Goal: Task Accomplishment & Management: Manage account settings

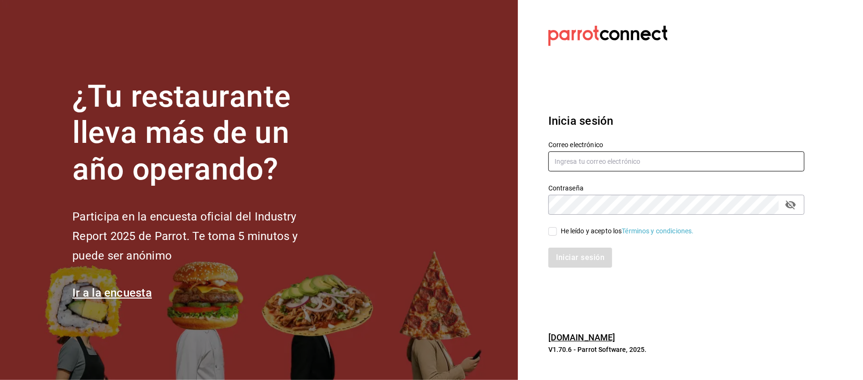
click at [602, 162] on input "text" at bounding box center [676, 161] width 256 height 20
click at [602, 162] on input "cinthiasgs3064" at bounding box center [676, 161] width 256 height 20
type input "[EMAIL_ADDRESS][DOMAIN_NAME]"
click at [586, 226] on div "He leído y acepto los Términos y condiciones." at bounding box center [627, 231] width 133 height 10
click at [557, 227] on input "He leído y acepto los Términos y condiciones." at bounding box center [552, 231] width 9 height 9
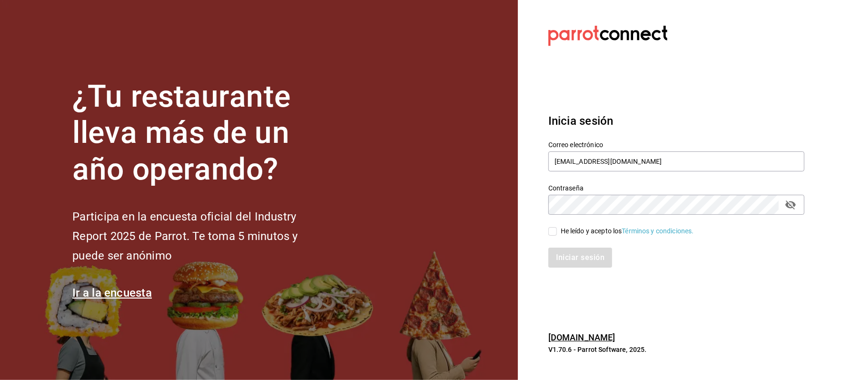
checkbox input "true"
click at [585, 263] on button "Iniciar sesión" at bounding box center [580, 257] width 65 height 20
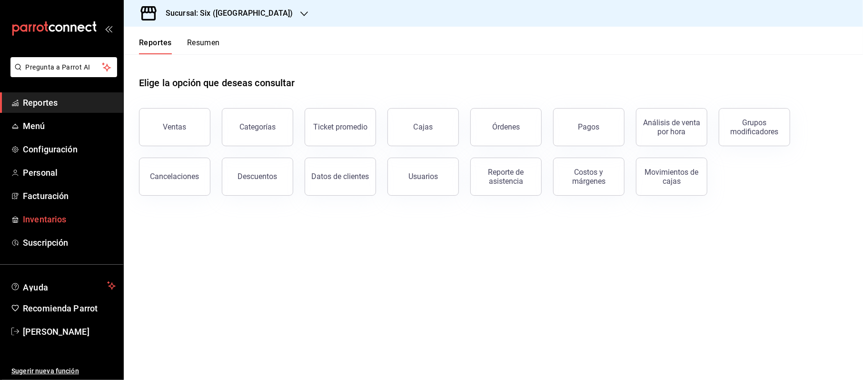
click at [48, 213] on span "Inventarios" at bounding box center [69, 219] width 93 height 13
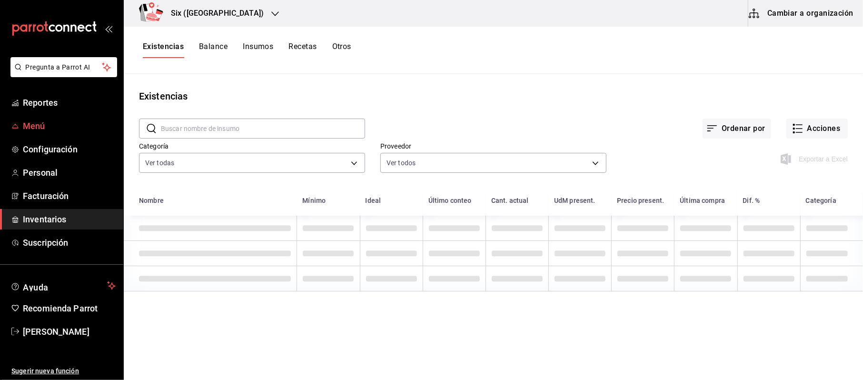
click at [37, 125] on span "Menú" at bounding box center [69, 125] width 93 height 13
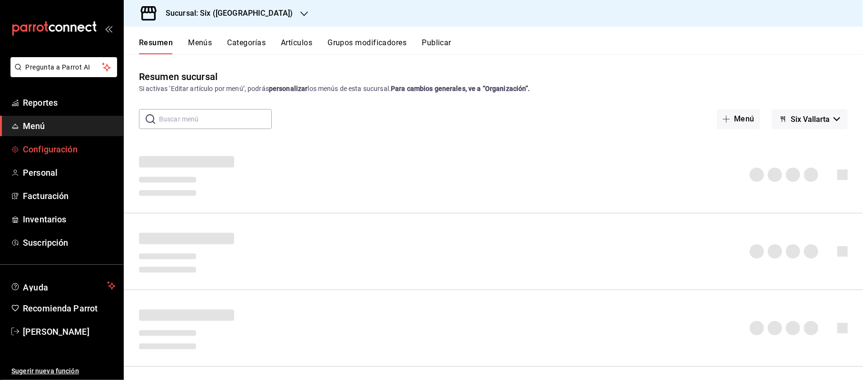
click at [41, 147] on span "Configuración" at bounding box center [69, 149] width 93 height 13
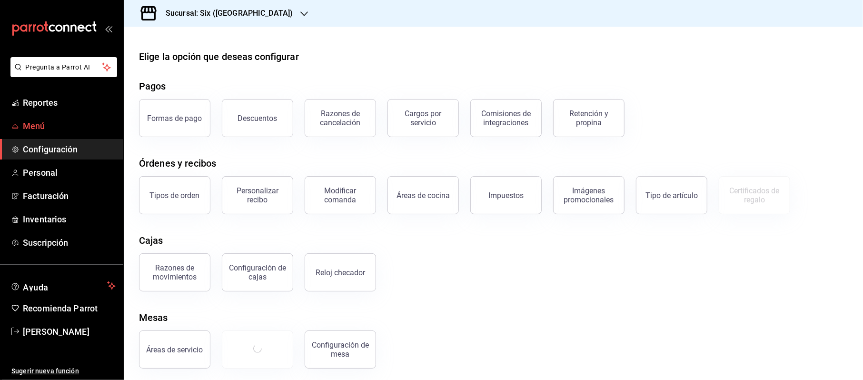
click at [54, 130] on span "Menú" at bounding box center [69, 125] width 93 height 13
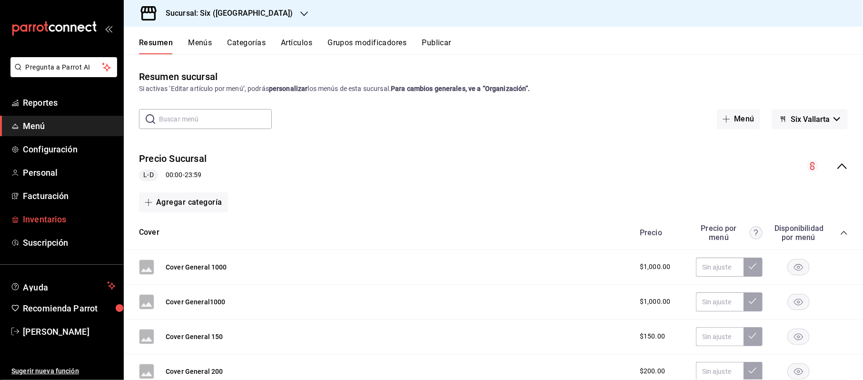
click at [67, 209] on link "Inventarios" at bounding box center [61, 219] width 123 height 20
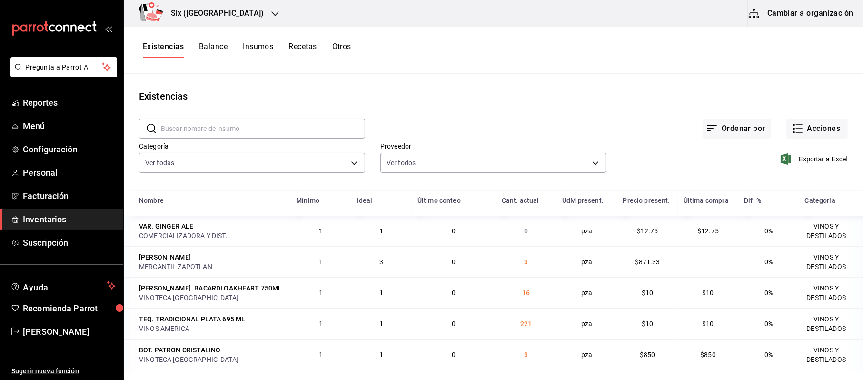
click at [305, 50] on button "Recetas" at bounding box center [302, 50] width 28 height 16
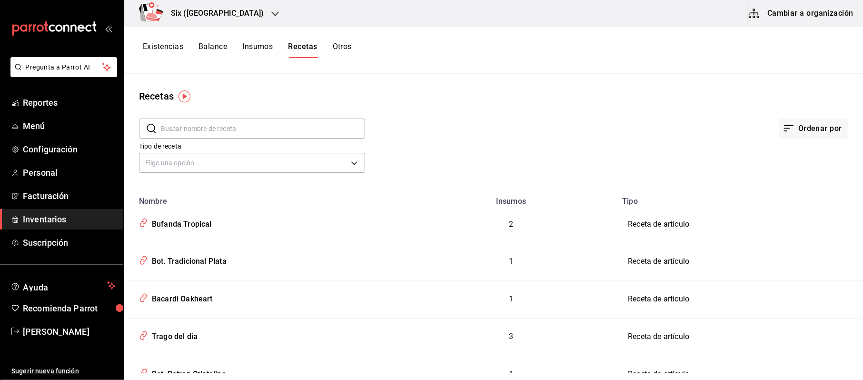
click at [805, 11] on button "Cambiar a organización" at bounding box center [801, 13] width 107 height 27
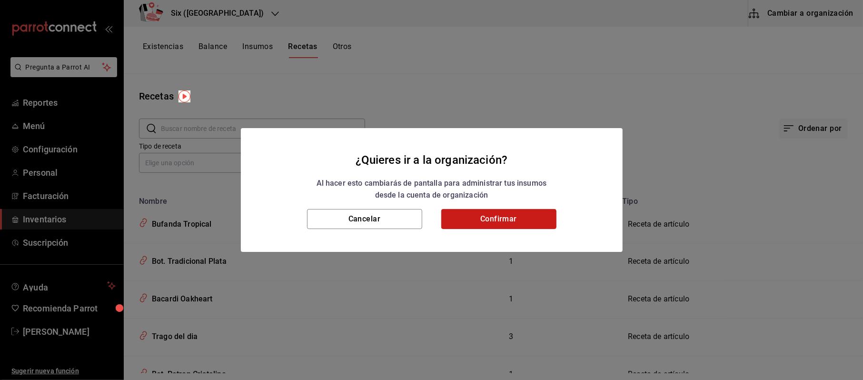
click at [541, 211] on button "Confirmar" at bounding box center [498, 219] width 115 height 20
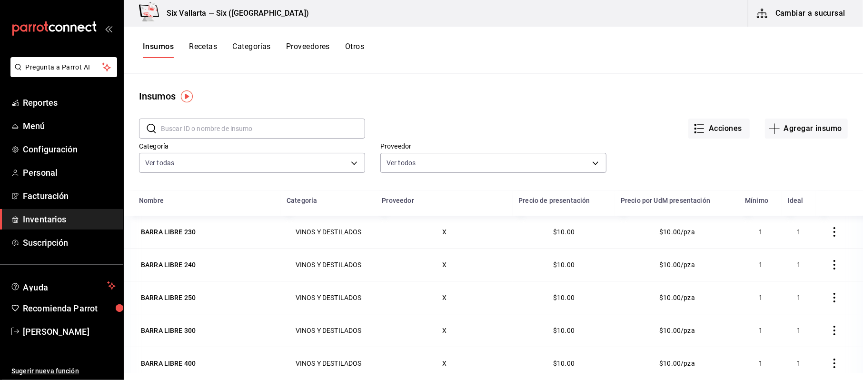
click at [191, 44] on button "Recetas" at bounding box center [203, 50] width 28 height 16
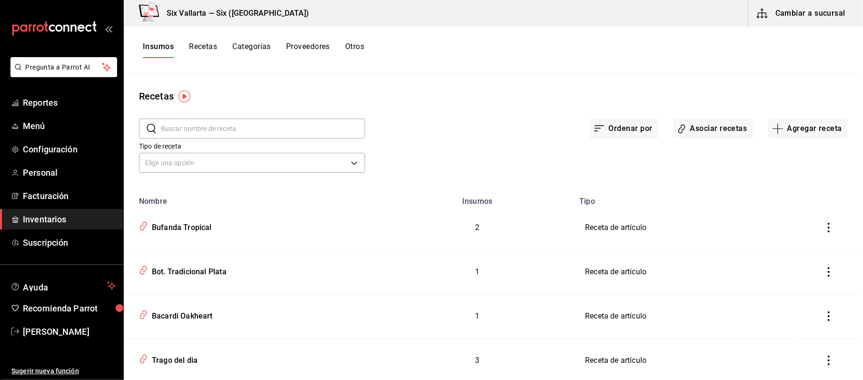
click at [193, 44] on button "Recetas" at bounding box center [203, 50] width 28 height 16
click at [637, 134] on button "Ordenar por" at bounding box center [624, 129] width 69 height 20
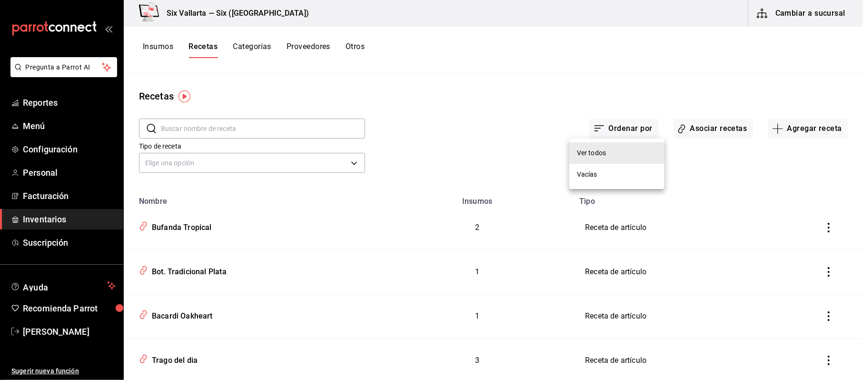
click at [587, 175] on div "Vacías" at bounding box center [587, 174] width 20 height 10
click at [614, 123] on button "Ordenar por" at bounding box center [624, 129] width 69 height 20
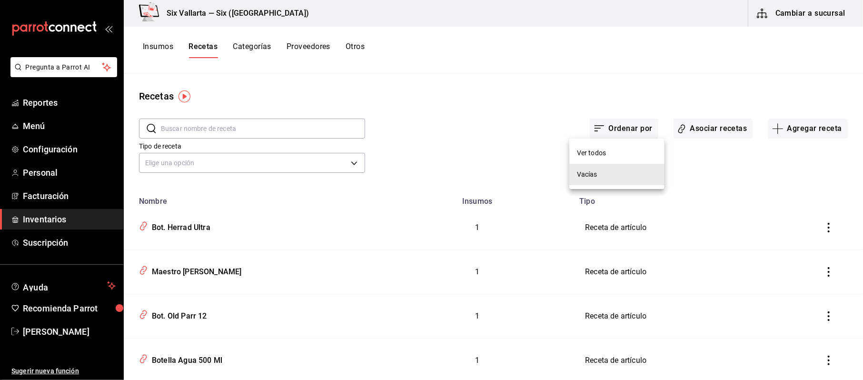
click at [612, 151] on li "Ver todos" at bounding box center [616, 152] width 95 height 21
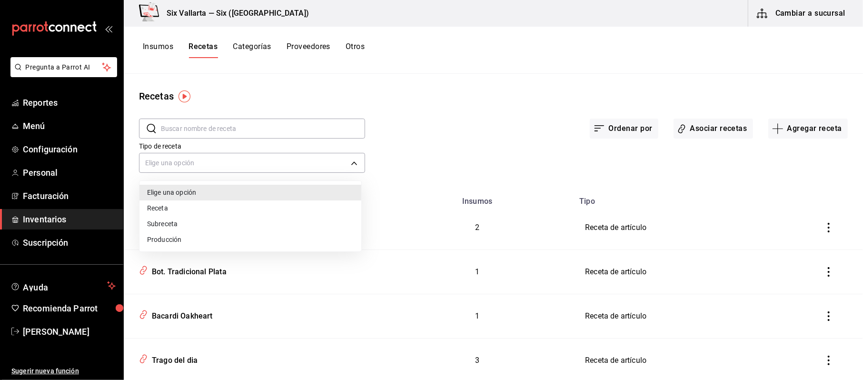
drag, startPoint x: 213, startPoint y: 164, endPoint x: 218, endPoint y: 169, distance: 7.1
click at [215, 169] on body "Pregunta a Parrot AI Reportes Menú Configuración Personal Facturación Inventari…" at bounding box center [431, 186] width 863 height 373
click at [183, 99] on img "button" at bounding box center [184, 96] width 12 height 12
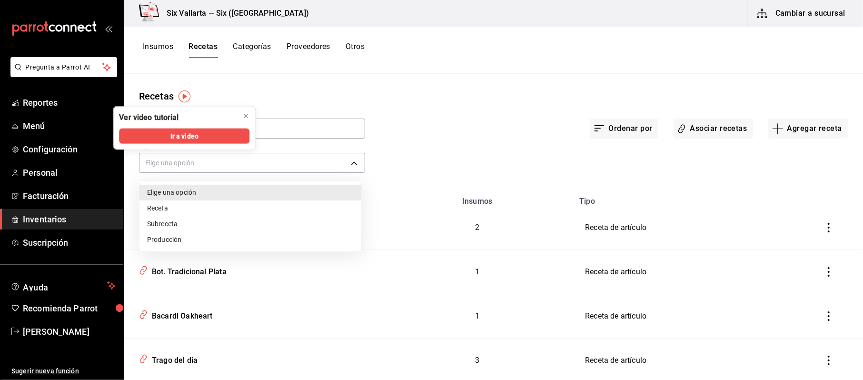
click at [280, 120] on div at bounding box center [431, 190] width 863 height 380
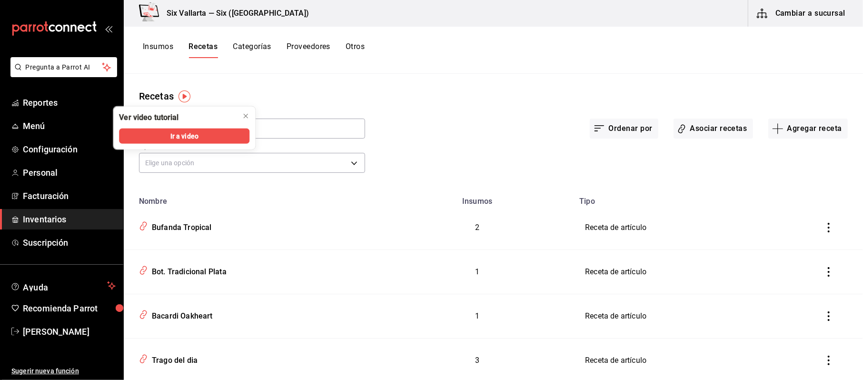
click at [660, 77] on div "Recetas ​ ​ Ordenar por Asociar recetas Agregar receta Tipo de receta Elige una…" at bounding box center [493, 223] width 739 height 299
click at [547, 91] on div "Recetas" at bounding box center [493, 96] width 739 height 14
click at [231, 123] on div "Ver video tutorial Ir a video" at bounding box center [184, 128] width 142 height 43
click at [241, 115] on button "close" at bounding box center [245, 116] width 15 height 15
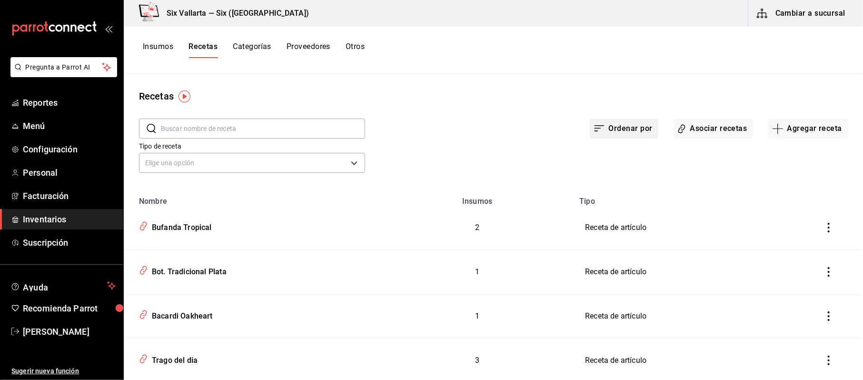
click at [626, 132] on button "Ordenar por" at bounding box center [624, 129] width 69 height 20
click at [596, 174] on div "Vacías" at bounding box center [587, 174] width 20 height 10
click at [306, 157] on body "Pregunta a Parrot AI Reportes Menú Configuración Personal Facturación Inventari…" at bounding box center [431, 186] width 863 height 373
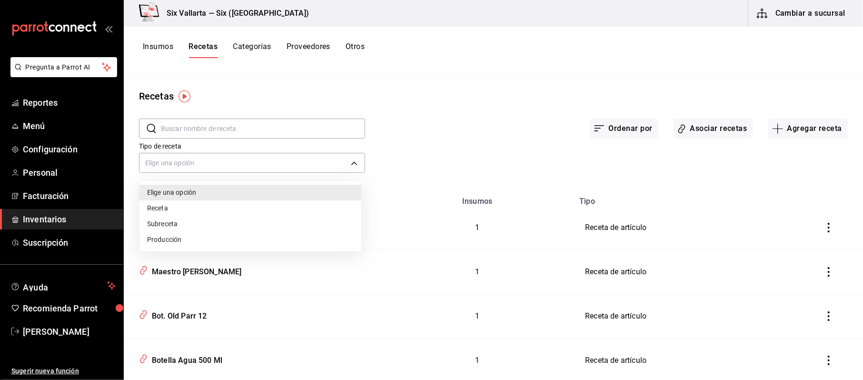
click at [534, 143] on div at bounding box center [431, 190] width 863 height 380
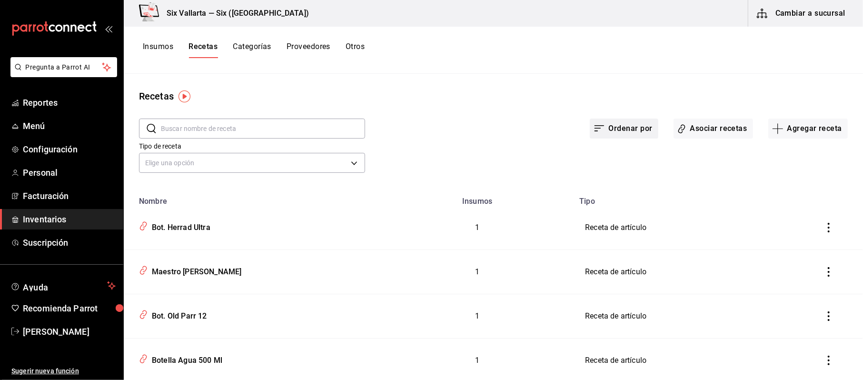
click at [613, 136] on button "Ordenar por" at bounding box center [624, 129] width 69 height 20
click at [622, 126] on div at bounding box center [431, 190] width 863 height 380
click at [626, 132] on button "Ordenar por" at bounding box center [624, 129] width 69 height 20
click at [600, 170] on li "Vacías" at bounding box center [616, 174] width 95 height 21
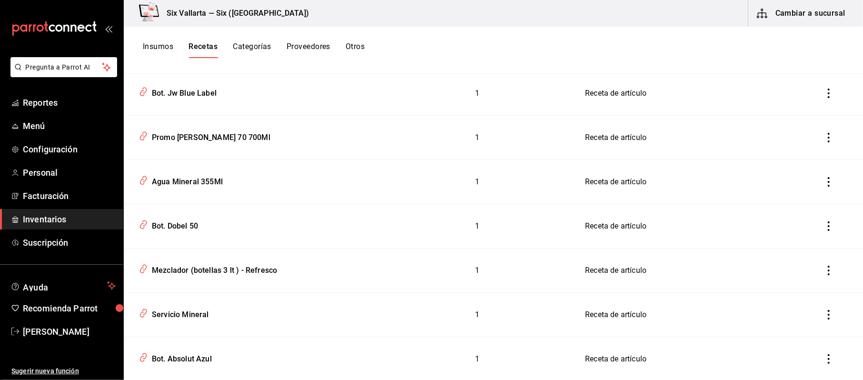
scroll to position [190, 0]
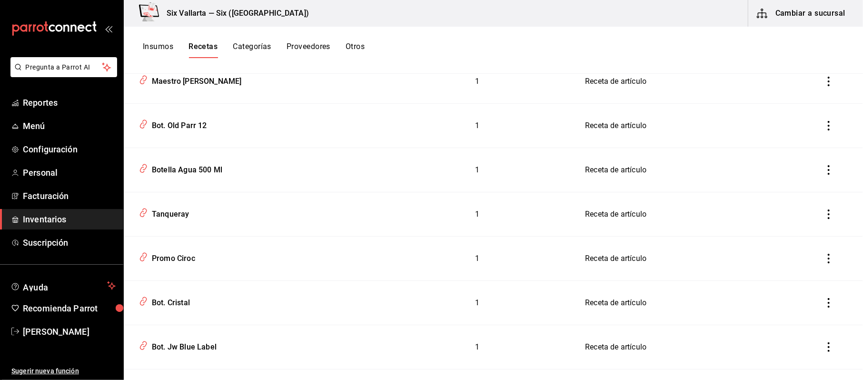
click at [393, 373] on html "Pregunta a Parrot AI Reportes Menú Configuración Personal Facturación Inventari…" at bounding box center [431, 186] width 863 height 373
click at [30, 128] on span "Menú" at bounding box center [69, 125] width 93 height 13
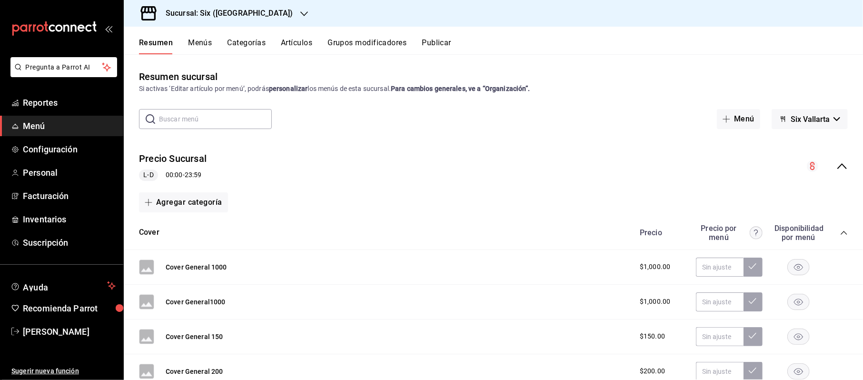
click at [280, 46] on div "Resumen Menús Categorías Artículos Grupos modificadores Publicar" at bounding box center [501, 46] width 724 height 16
click at [300, 41] on button "Artículos" at bounding box center [296, 46] width 31 height 16
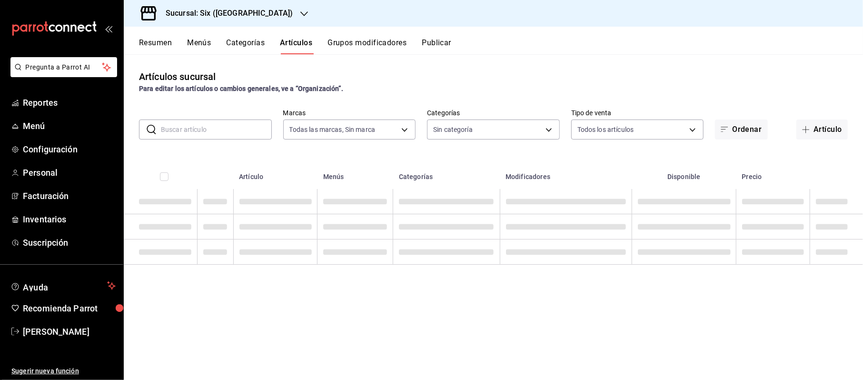
type input "baeb6903-3627-474c-9165-d6779e3b1e87"
type input "c05482f9-8490-4ce3-8a7f-8f346c2e2248,801e59a6-159f-4d2e-afd8-dde2c78fb18a,60b95…"
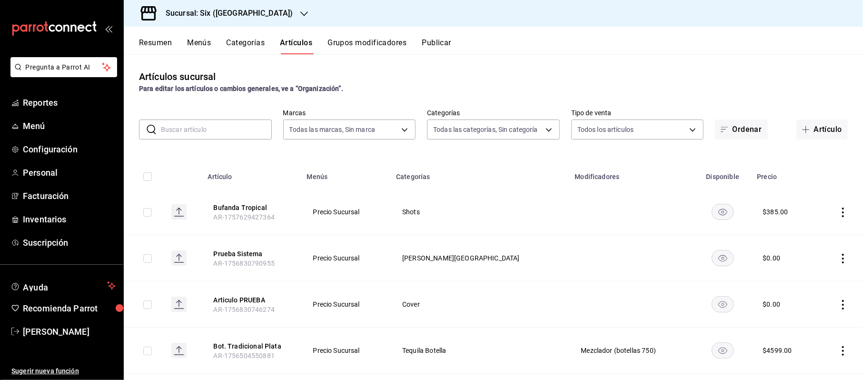
click at [192, 129] on input "text" at bounding box center [216, 129] width 111 height 19
type input "trag"
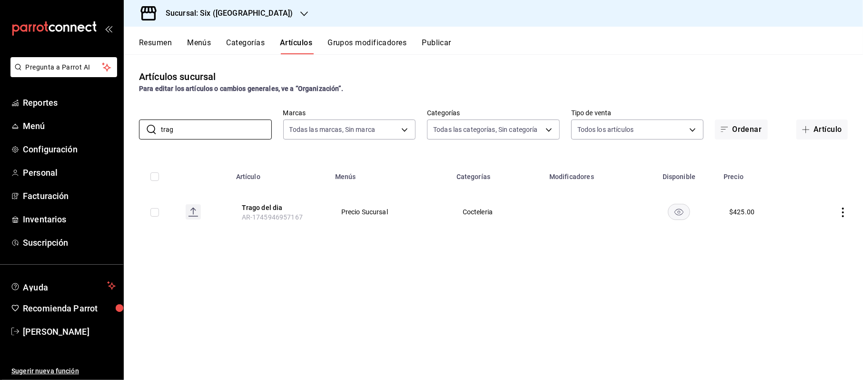
click at [459, 209] on td "Cocteleria" at bounding box center [497, 212] width 93 height 46
click at [270, 206] on button "Trago del dia" at bounding box center [280, 208] width 76 height 10
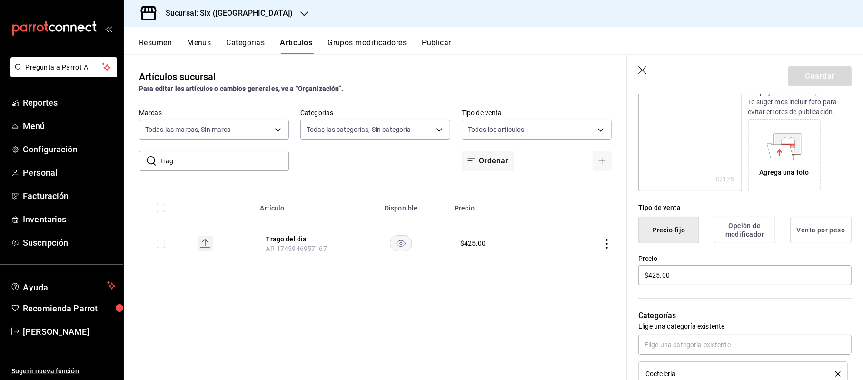
scroll to position [190, 0]
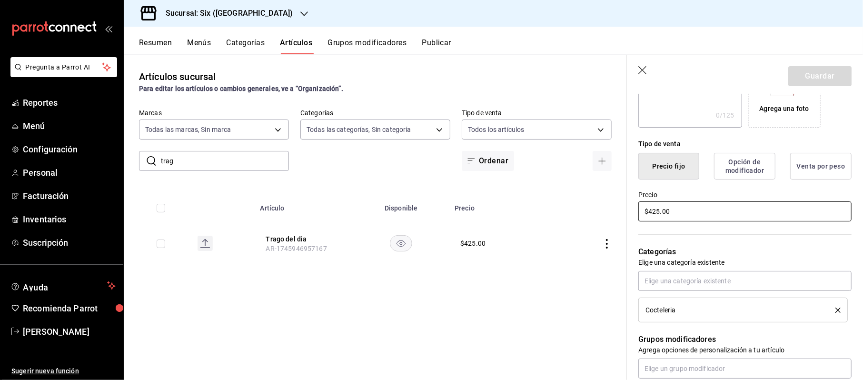
drag, startPoint x: 682, startPoint y: 214, endPoint x: 497, endPoint y: 205, distance: 185.4
click at [497, 205] on main "Artículos sucursal Para editar los artículos o cambios generales, ve a “Organiz…" at bounding box center [493, 217] width 739 height 326
type input "$500.00"
click at [805, 72] on button "Guardar" at bounding box center [819, 76] width 63 height 20
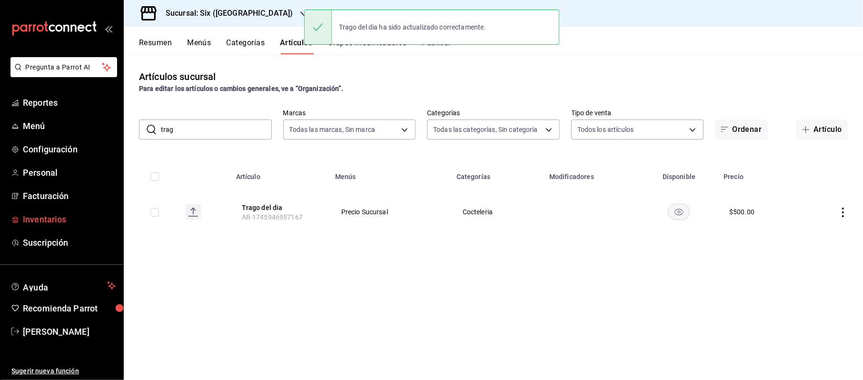
click at [40, 216] on span "Inventarios" at bounding box center [69, 219] width 93 height 13
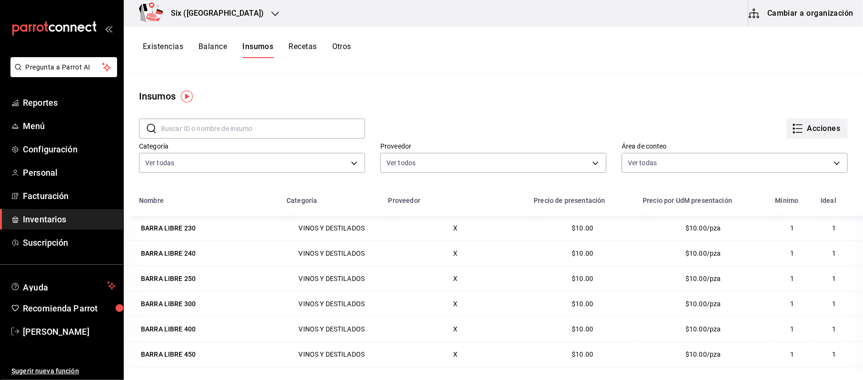
click at [800, 126] on button "Acciones" at bounding box center [816, 129] width 61 height 20
click at [494, 54] on div at bounding box center [431, 190] width 863 height 380
click at [834, 13] on button "Cambiar a organización" at bounding box center [801, 13] width 107 height 27
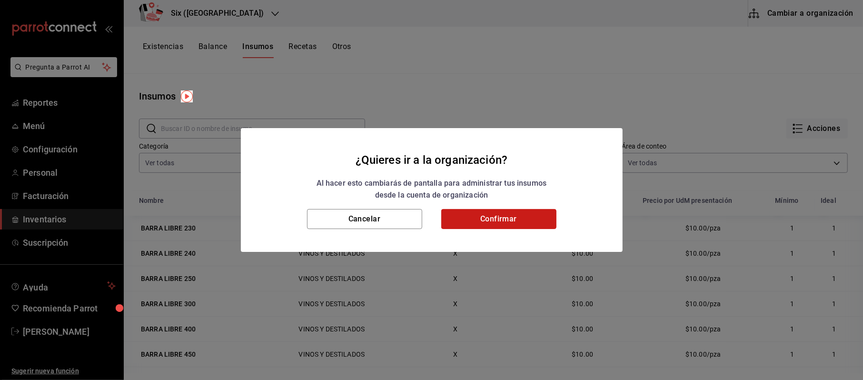
click at [485, 221] on button "Confirmar" at bounding box center [498, 219] width 115 height 20
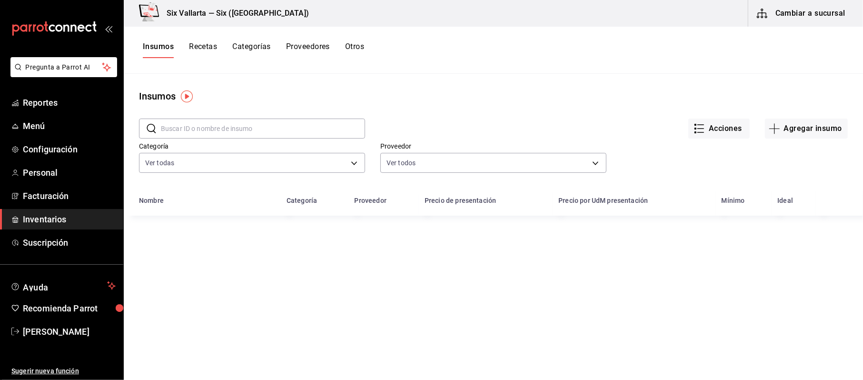
click at [202, 43] on button "Recetas" at bounding box center [203, 50] width 28 height 16
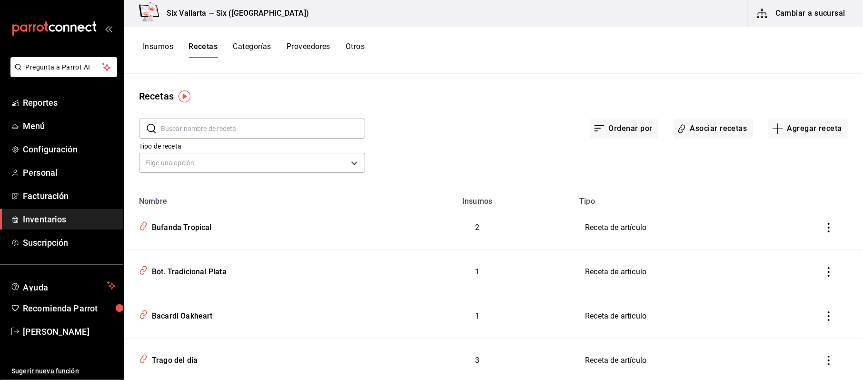
click at [244, 134] on input "text" at bounding box center [263, 128] width 204 height 19
drag, startPoint x: 191, startPoint y: 360, endPoint x: 435, endPoint y: 320, distance: 247.4
click at [191, 360] on div "Trago del dia" at bounding box center [172, 358] width 49 height 15
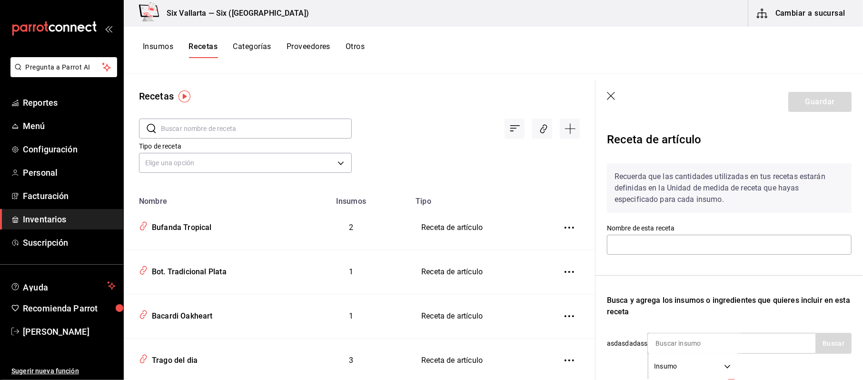
type input "Trago del dia"
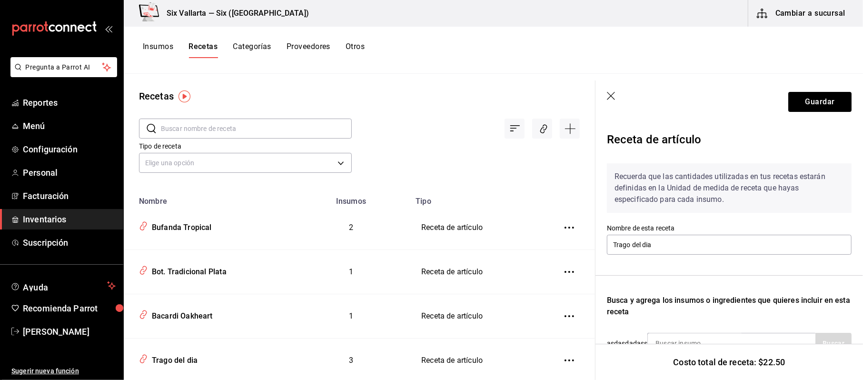
scroll to position [228, 0]
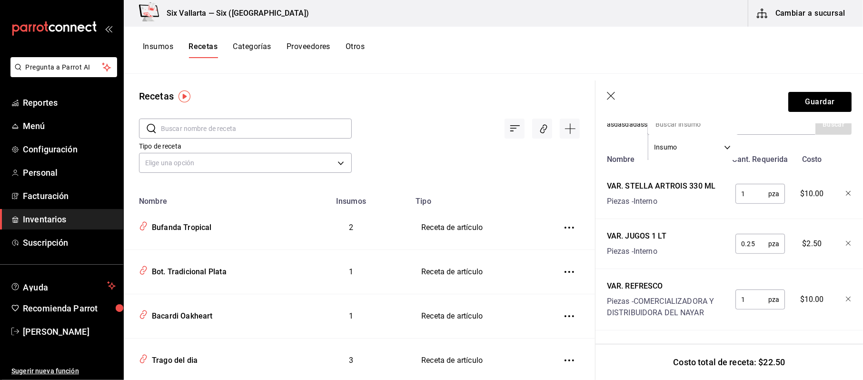
click at [848, 183] on div "Receta de artículo Recuerda que las cantidades utilizadas en tus recetas estará…" at bounding box center [728, 141] width 267 height 475
click at [846, 191] on icon "button" at bounding box center [849, 194] width 6 height 6
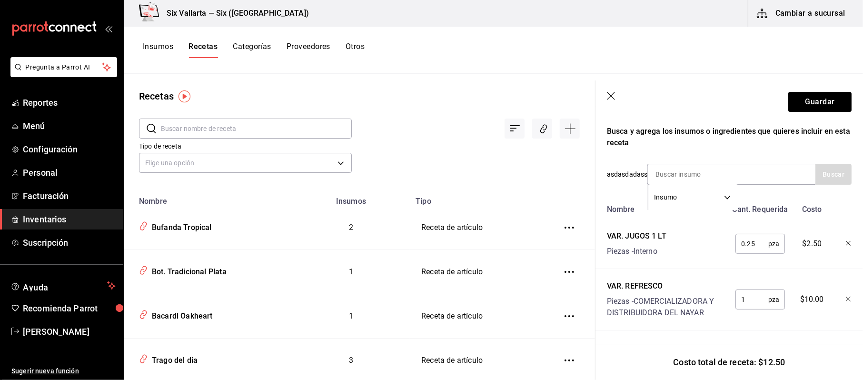
click at [832, 234] on div at bounding box center [841, 242] width 21 height 30
click at [839, 238] on div at bounding box center [841, 242] width 21 height 30
click at [846, 241] on icon "button" at bounding box center [849, 244] width 6 height 6
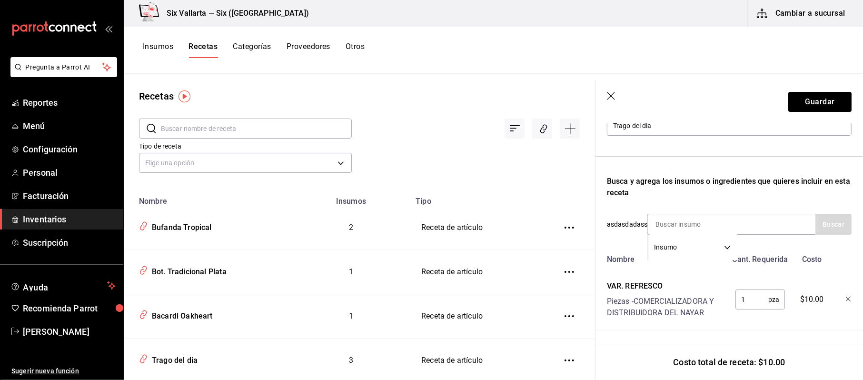
scroll to position [128, 0]
click at [842, 289] on div "Receta de artículo Recuerda que las cantidades utilizadas en tus recetas estará…" at bounding box center [728, 192] width 267 height 376
click at [846, 297] on icon "button" at bounding box center [848, 299] width 5 height 5
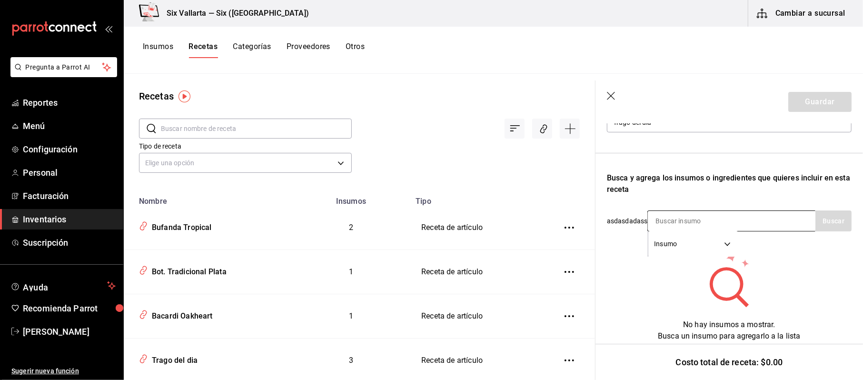
click at [686, 211] on input at bounding box center [695, 221] width 95 height 20
type input "gre"
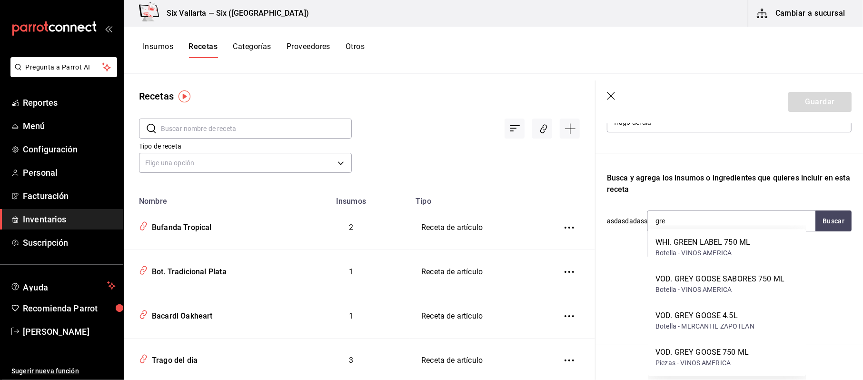
click at [707, 350] on div "VOD. GREY GOOSE 750 ML" at bounding box center [701, 351] width 93 height 11
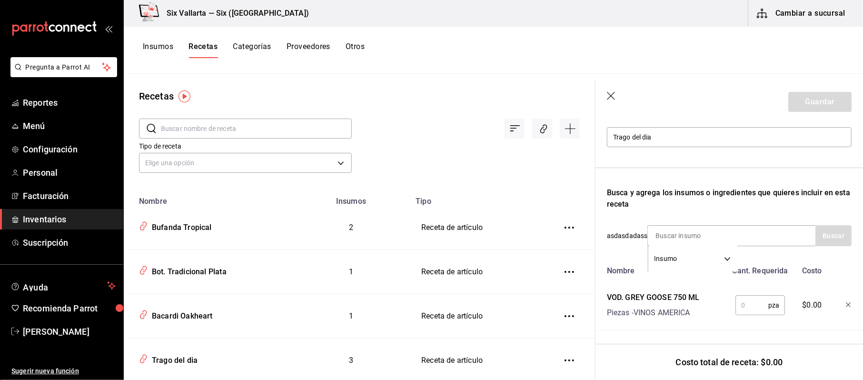
click at [751, 296] on input "text" at bounding box center [751, 305] width 33 height 19
type input "1"
click at [825, 96] on button "Guardar" at bounding box center [819, 102] width 63 height 20
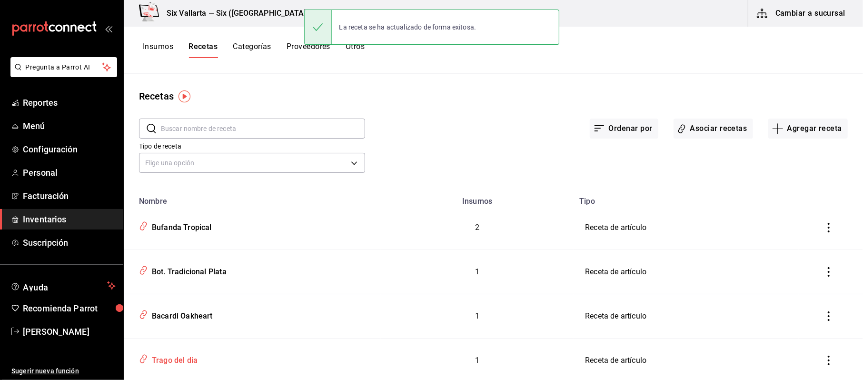
click at [151, 364] on div "Trago del dia" at bounding box center [172, 358] width 49 height 15
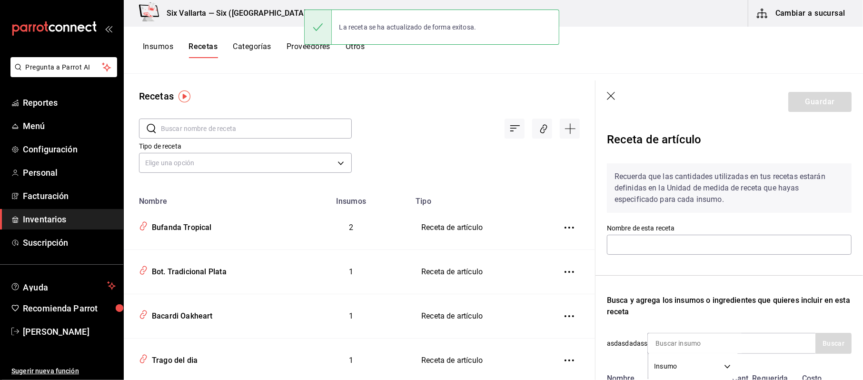
type input "Trago del dia"
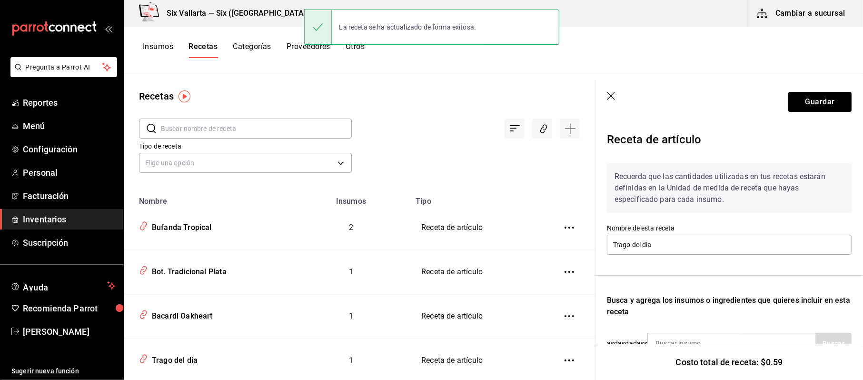
scroll to position [117, 0]
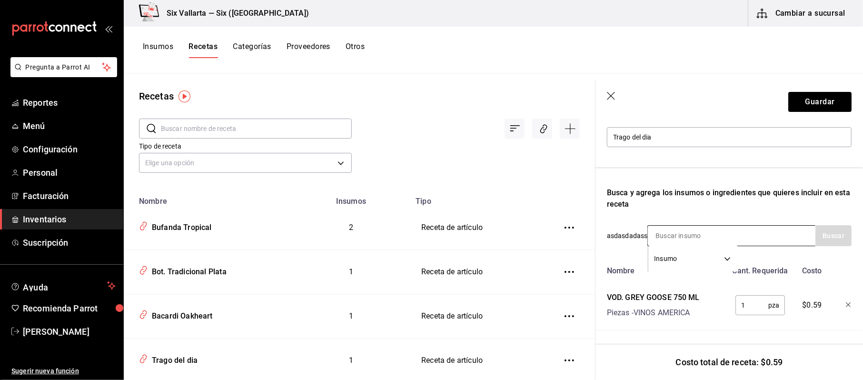
click at [667, 226] on input at bounding box center [695, 236] width 95 height 20
type input "jug"
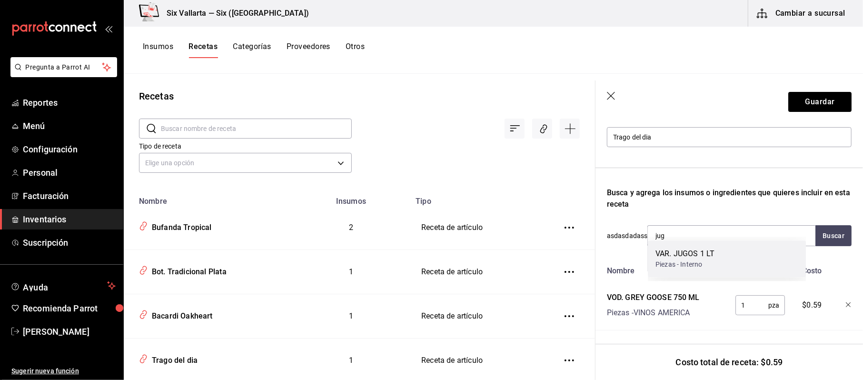
click at [667, 255] on div "VAR. JUGOS 1 LT" at bounding box center [684, 253] width 59 height 11
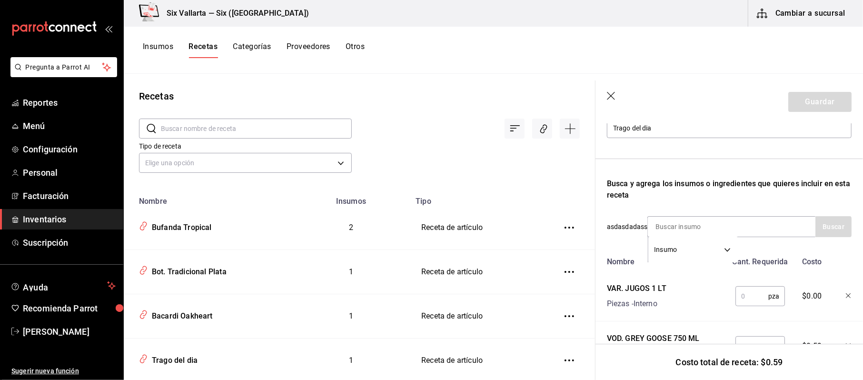
click at [751, 302] on input "text" at bounding box center [751, 296] width 33 height 19
type input "0.25"
click at [678, 233] on input at bounding box center [695, 227] width 95 height 20
type input "bail"
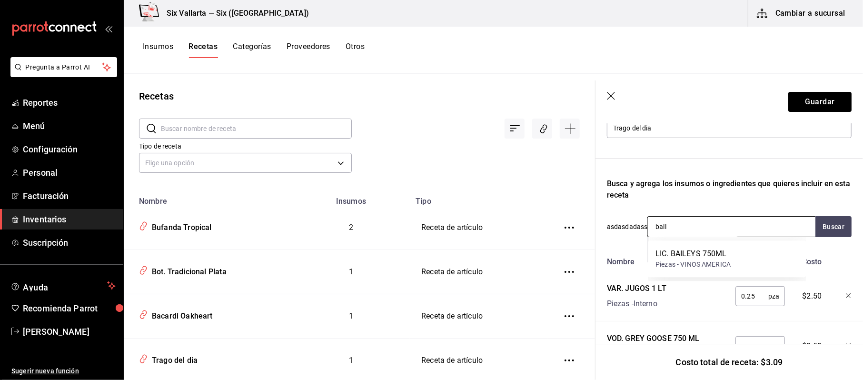
click at [687, 254] on div "LIC. BAILEYS 750ML" at bounding box center [692, 253] width 75 height 11
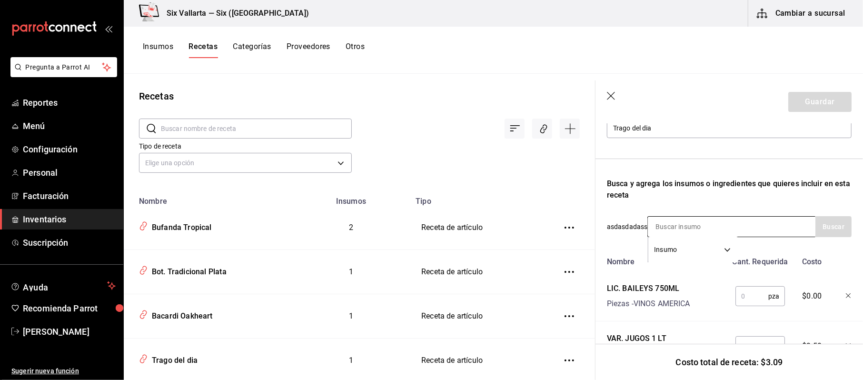
click at [692, 229] on input at bounding box center [695, 227] width 95 height 20
click at [737, 287] on input "text" at bounding box center [751, 296] width 33 height 19
type input "1"
click at [716, 165] on div "Recuerda que las cantidades utilizadas en tus recetas estarán definidas en la U…" at bounding box center [729, 230] width 245 height 382
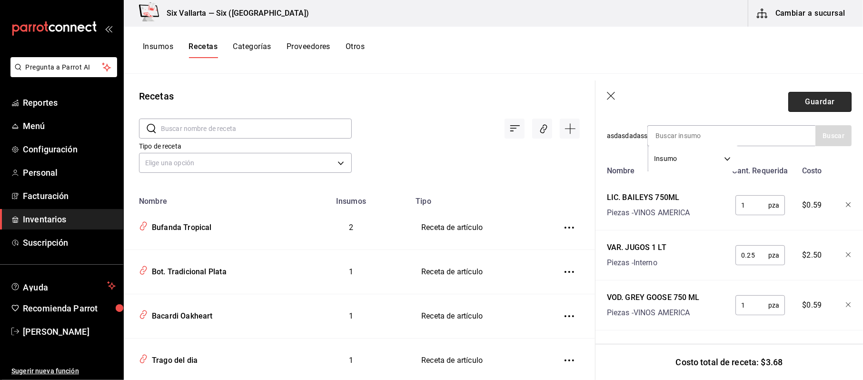
click at [829, 92] on button "Guardar" at bounding box center [819, 102] width 63 height 20
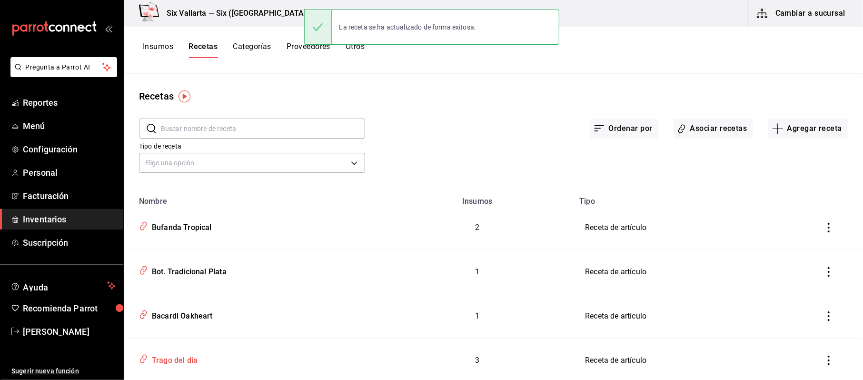
click at [185, 357] on div "Trago del dia" at bounding box center [172, 358] width 49 height 15
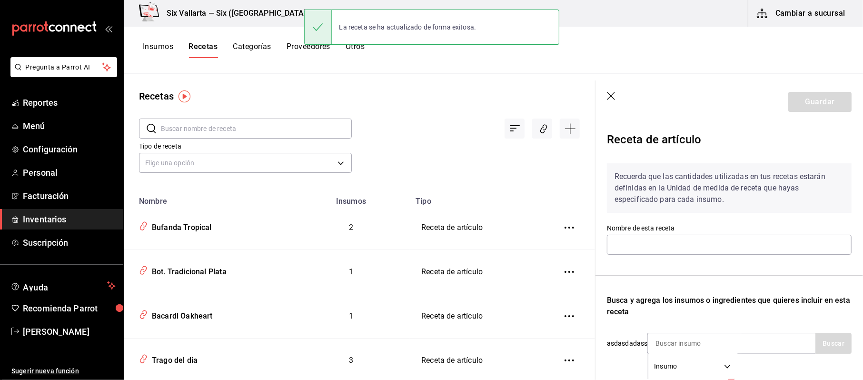
type input "Trago del dia"
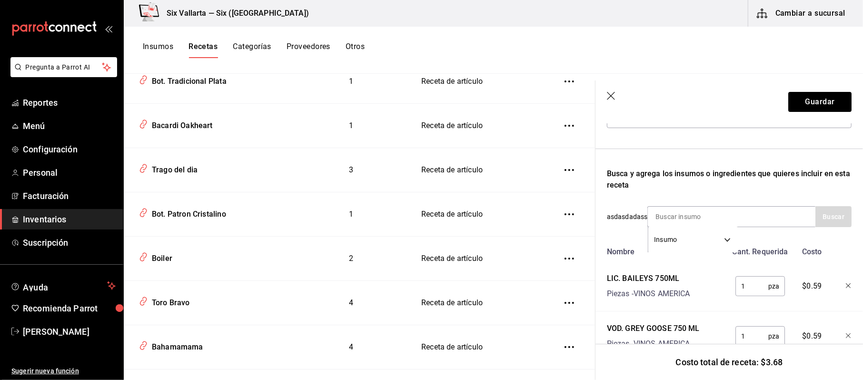
scroll to position [217, 0]
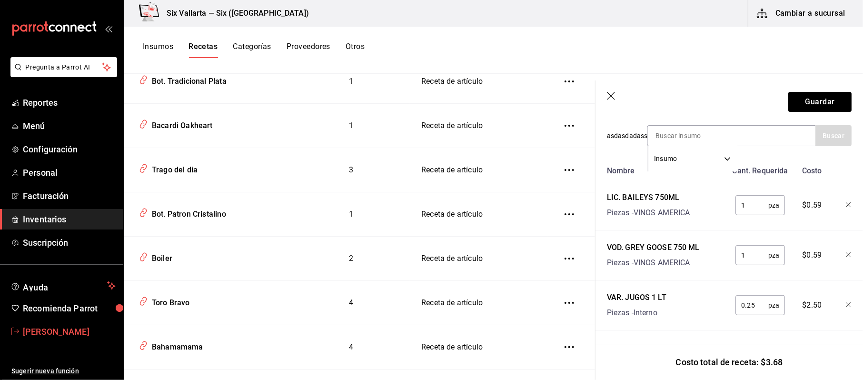
click at [79, 329] on span "[PERSON_NAME]" at bounding box center [69, 331] width 93 height 13
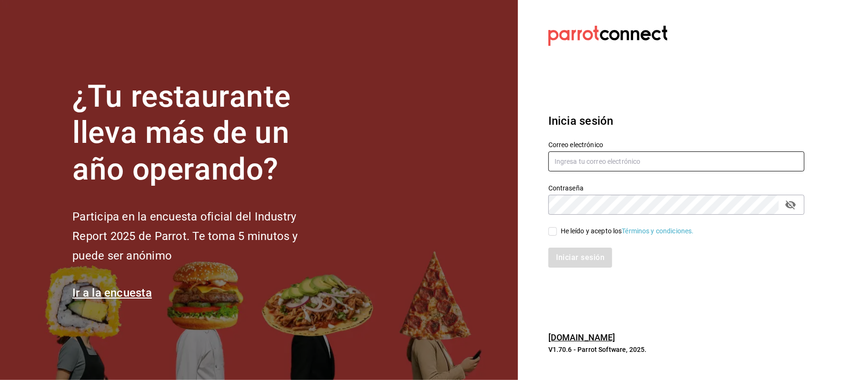
click at [601, 155] on input "text" at bounding box center [676, 161] width 256 height 20
type input "[EMAIL_ADDRESS][DOMAIN_NAME]"
click at [586, 231] on div "He leído y acepto los Términos y condiciones." at bounding box center [627, 231] width 133 height 10
click at [557, 231] on input "He leído y acepto los Términos y condiciones." at bounding box center [552, 231] width 9 height 9
checkbox input "true"
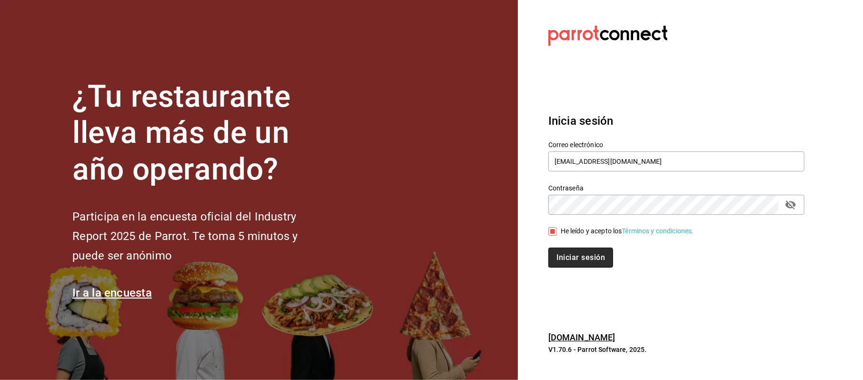
click at [587, 250] on button "Iniciar sesión" at bounding box center [580, 257] width 65 height 20
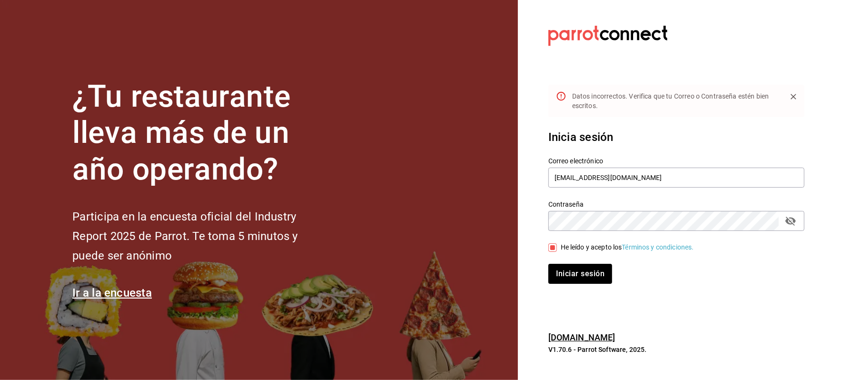
click at [792, 221] on icon "passwordField" at bounding box center [790, 220] width 11 height 11
click at [587, 277] on button "Iniciar sesión" at bounding box center [580, 274] width 65 height 20
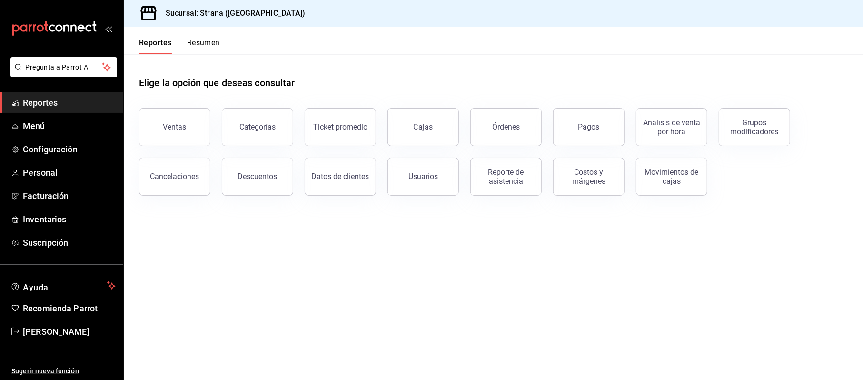
click at [47, 98] on span "Reportes" at bounding box center [69, 102] width 93 height 13
click at [35, 103] on span "Reportes" at bounding box center [69, 102] width 93 height 13
click at [35, 127] on span "Menú" at bounding box center [69, 125] width 93 height 13
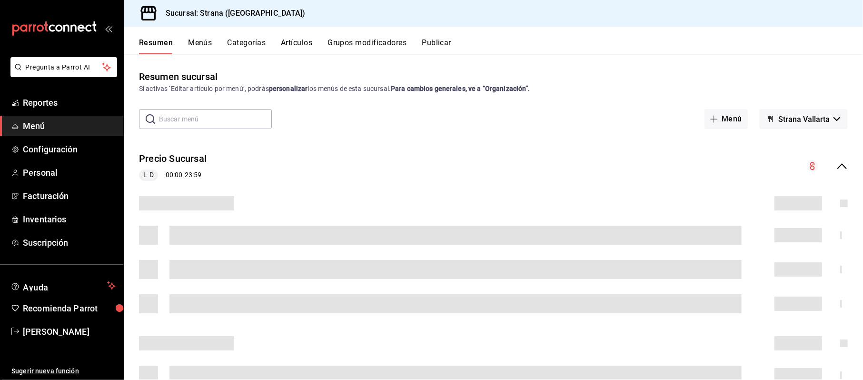
click at [273, 45] on div "Resumen Menús Categorías Artículos Grupos modificadores Publicar" at bounding box center [501, 46] width 724 height 16
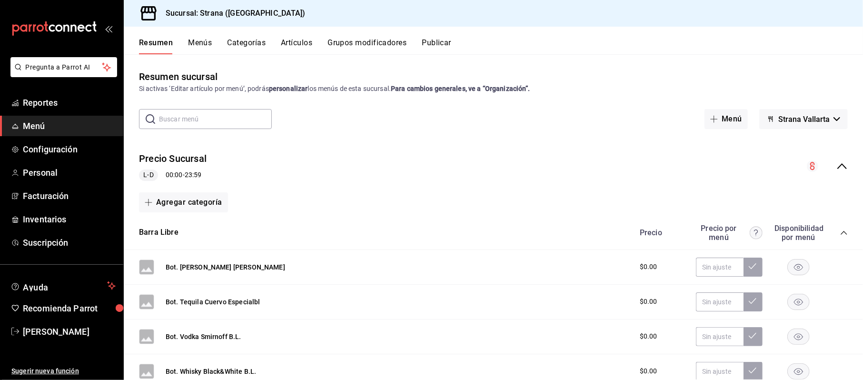
click at [294, 42] on button "Artículos" at bounding box center [296, 46] width 31 height 16
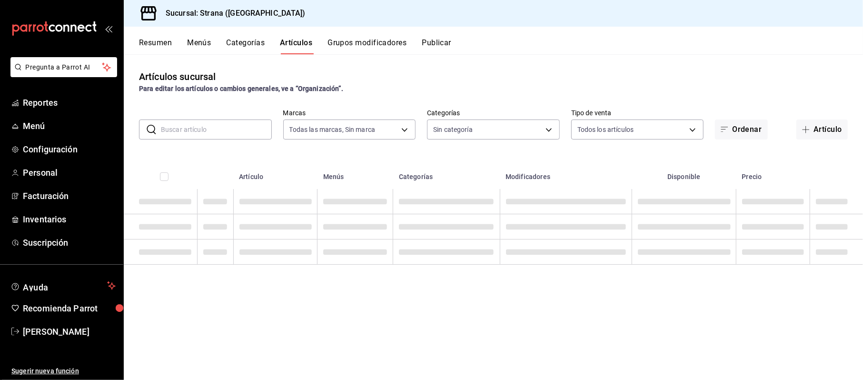
type input "4106bc60-c81d-48da-9404-f1319fbcfb4f,f77b866f-996c-4b01-97e1-e59c7d7a0a4a"
type input "b4318c79-cd7f-451b-8559-401d011d0110,aa2b32eb-16a2-466f-9024-6e4341b6453f,789ed…"
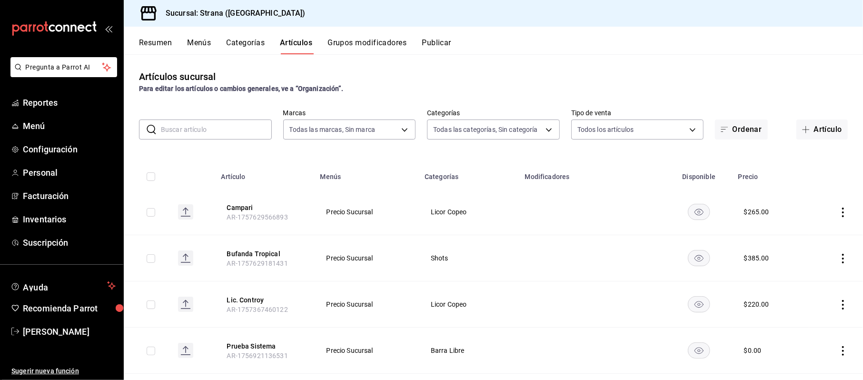
click at [212, 129] on input "text" at bounding box center [216, 129] width 111 height 19
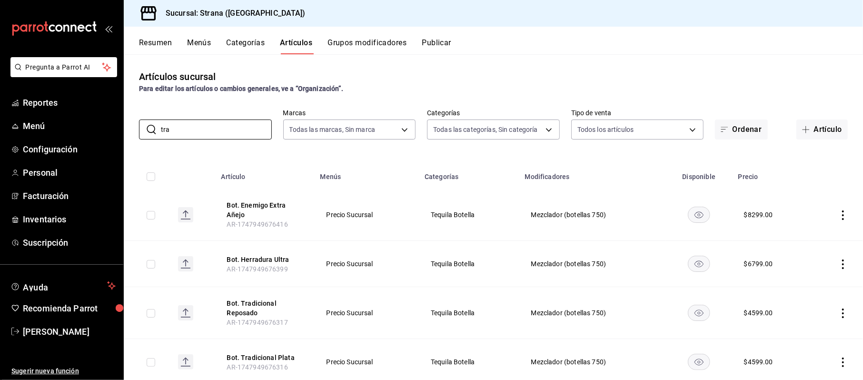
click at [433, 191] on td "Tequila Botella" at bounding box center [469, 215] width 100 height 52
click at [197, 128] on input "tra" at bounding box center [216, 129] width 111 height 19
type input "trago"
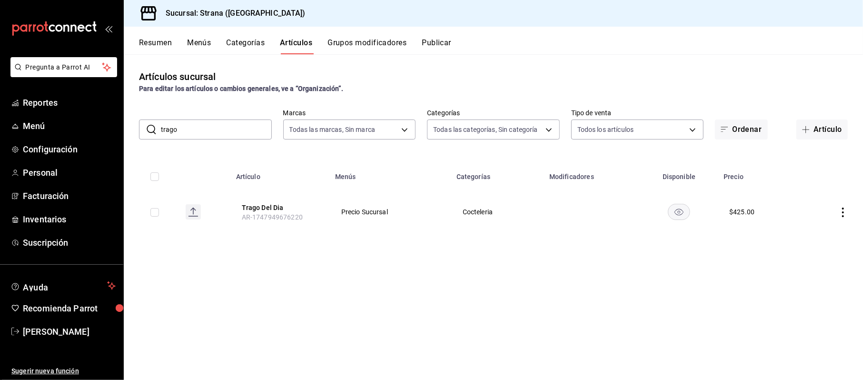
click at [431, 261] on div "Artículos sucursal Para editar los artículos o cambios generales, ve a “Organiz…" at bounding box center [493, 216] width 739 height 325
click at [272, 201] on th "Trago Del Dia AR-1747949676220" at bounding box center [279, 212] width 99 height 46
click at [258, 208] on button "Trago Del Dia" at bounding box center [280, 208] width 76 height 10
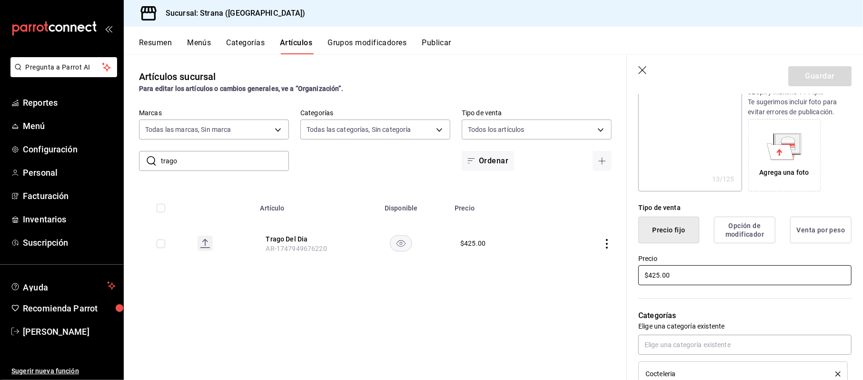
scroll to position [190, 0]
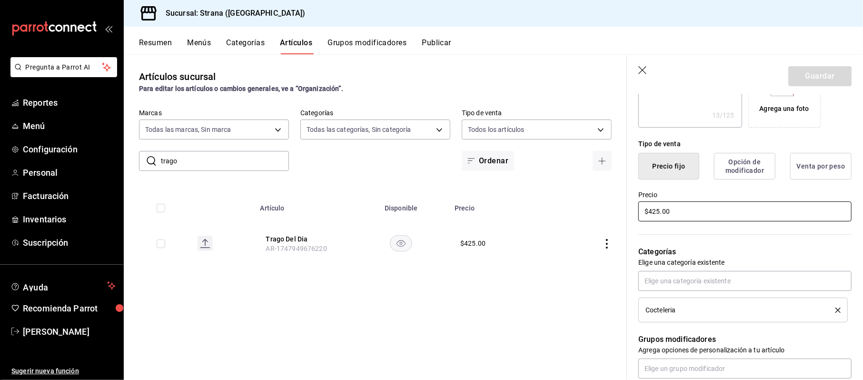
drag, startPoint x: 683, startPoint y: 214, endPoint x: 506, endPoint y: 197, distance: 176.9
click at [506, 197] on main "Artículos sucursal Para editar los artículos o cambios generales, ve a “Organiz…" at bounding box center [493, 217] width 739 height 326
type textarea "x"
type input "$5.00"
type textarea "x"
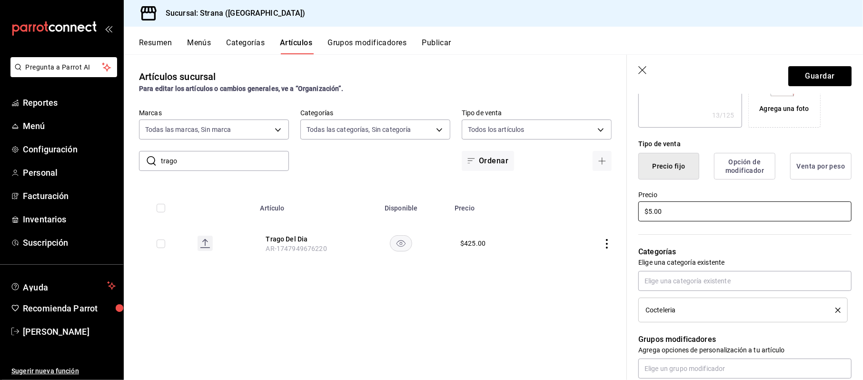
type input "$50.00"
type textarea "x"
type input "$500.00"
drag, startPoint x: 823, startPoint y: 71, endPoint x: 762, endPoint y: 84, distance: 62.3
click at [823, 72] on button "Guardar" at bounding box center [819, 76] width 63 height 20
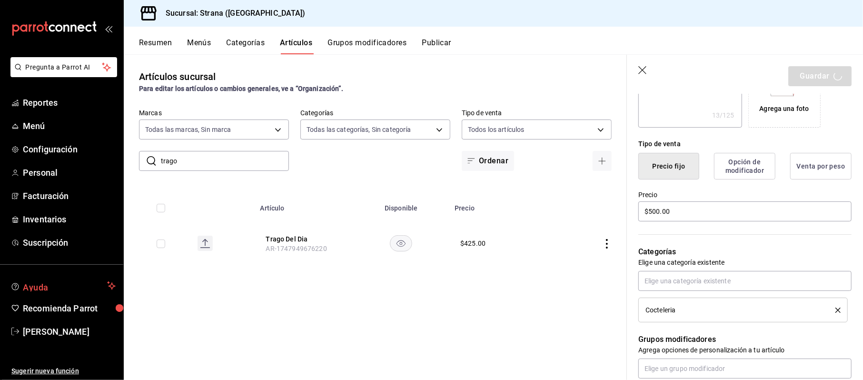
type textarea "x"
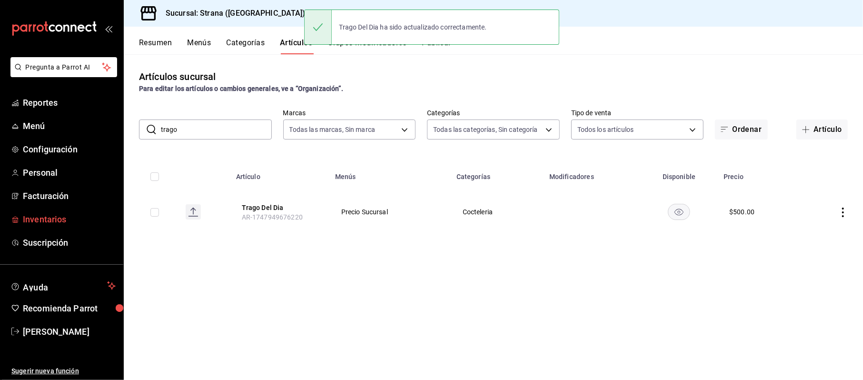
click at [37, 214] on span "Inventarios" at bounding box center [69, 219] width 93 height 13
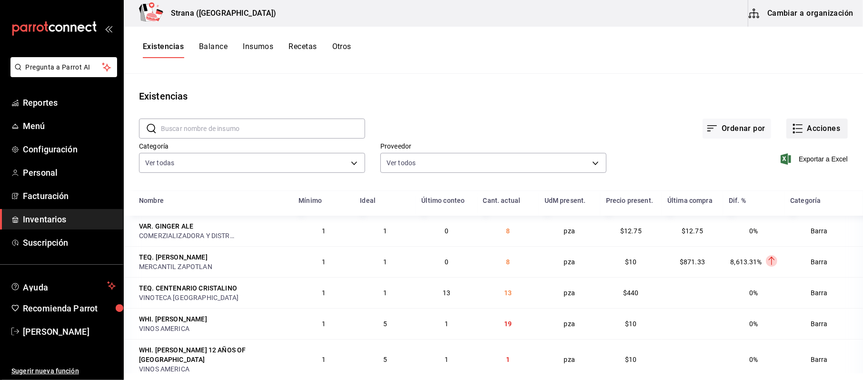
click at [810, 138] on button "Acciones" at bounding box center [816, 129] width 61 height 20
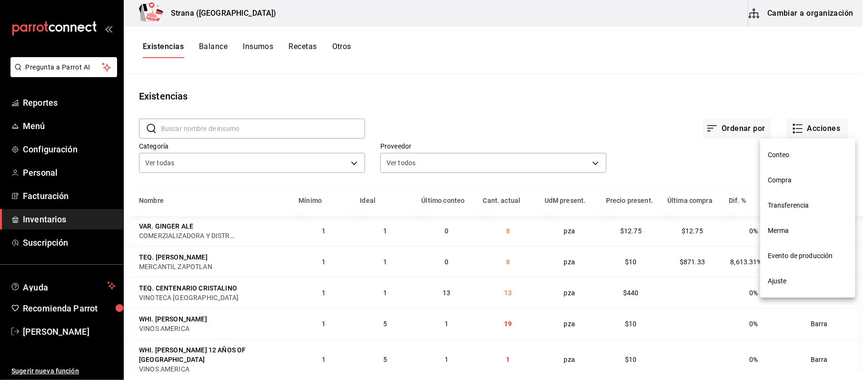
click at [299, 45] on div at bounding box center [431, 190] width 863 height 380
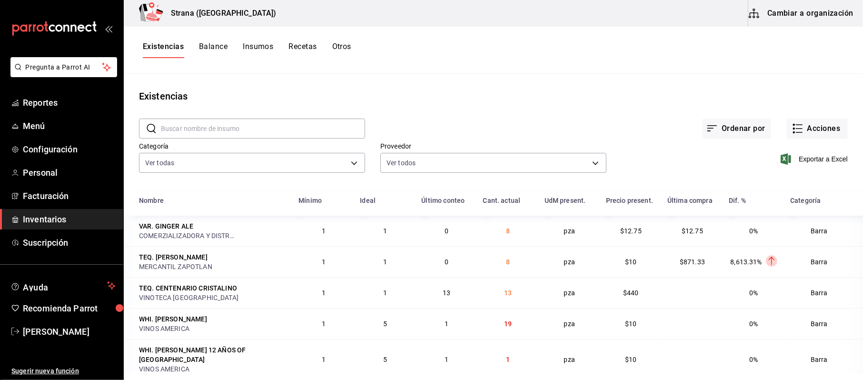
click at [299, 49] on button "Recetas" at bounding box center [302, 50] width 28 height 16
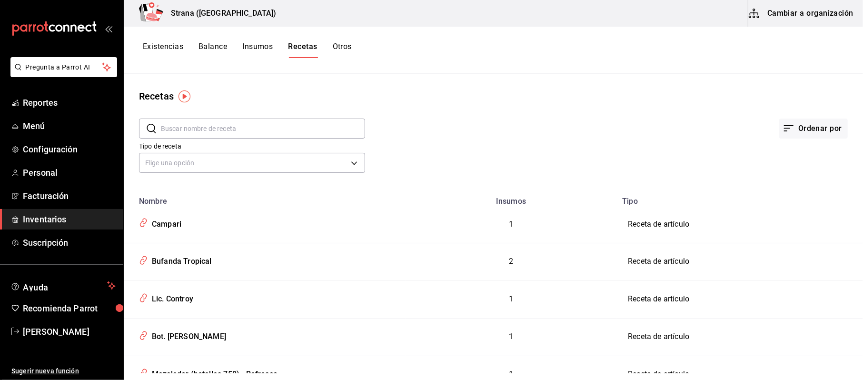
click at [824, 11] on button "Cambiar a organización" at bounding box center [801, 13] width 107 height 27
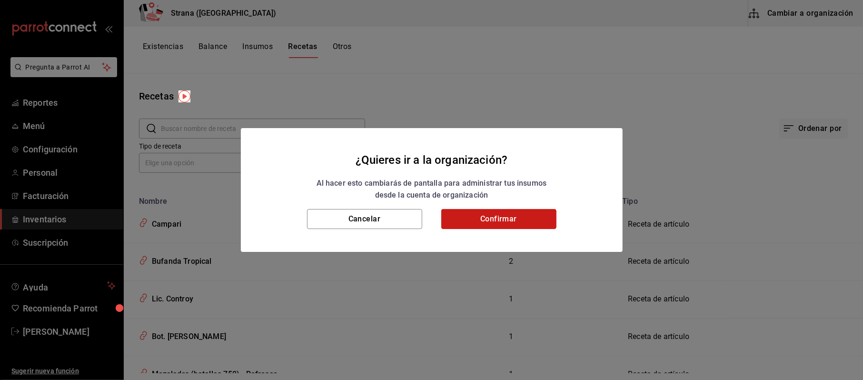
click at [505, 216] on button "Confirmar" at bounding box center [498, 219] width 115 height 20
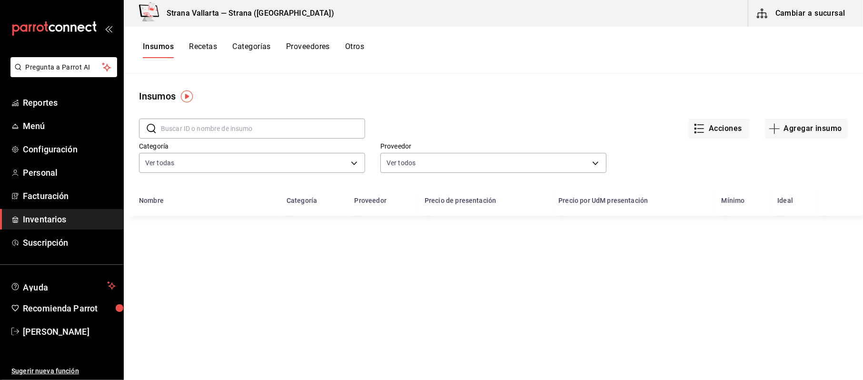
click at [204, 127] on input "text" at bounding box center [263, 128] width 204 height 19
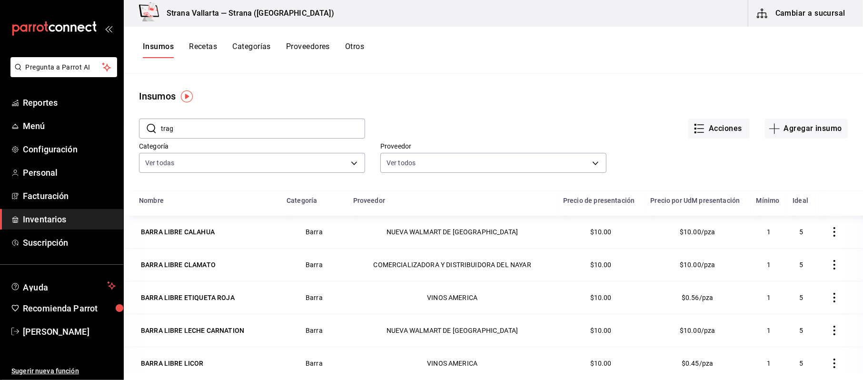
type input "trag"
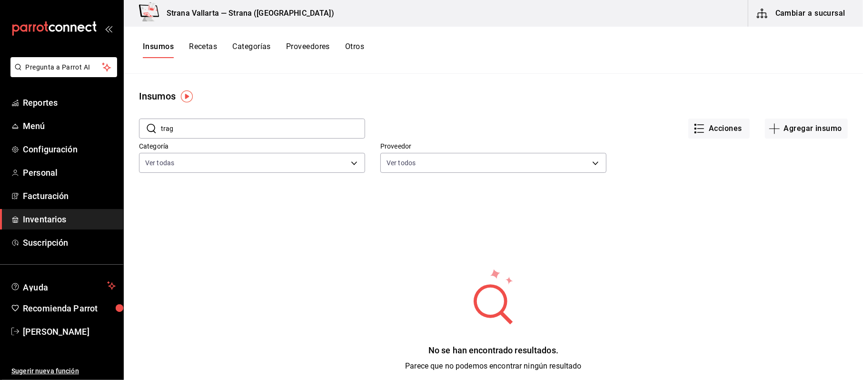
click at [205, 51] on button "Recetas" at bounding box center [203, 50] width 28 height 16
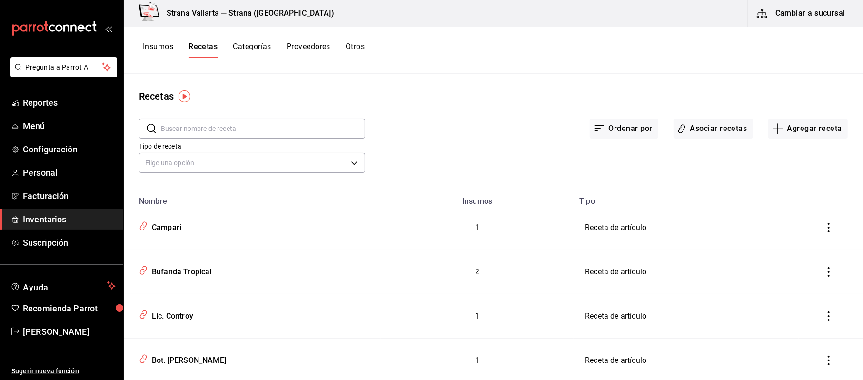
click at [197, 113] on div "​ ​" at bounding box center [244, 120] width 241 height 35
click at [197, 119] on input "text" at bounding box center [263, 128] width 204 height 19
type input "trag"
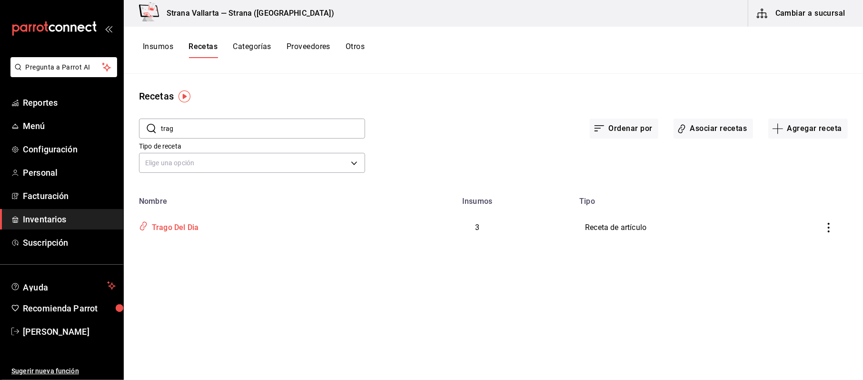
click at [193, 227] on div "Trago Del Dia" at bounding box center [173, 225] width 50 height 15
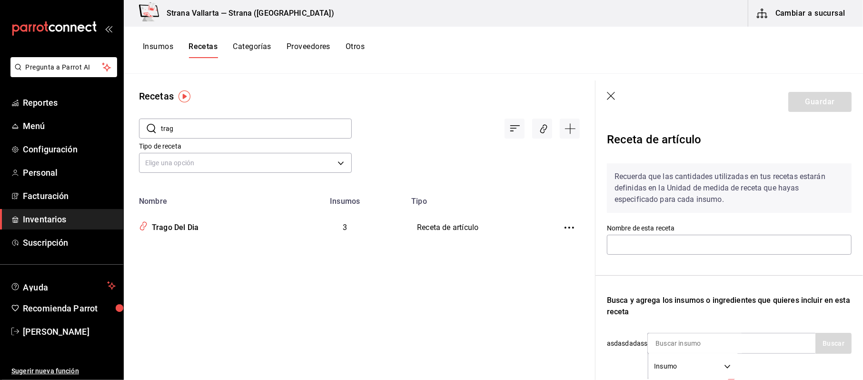
type input "Trago Del Dia"
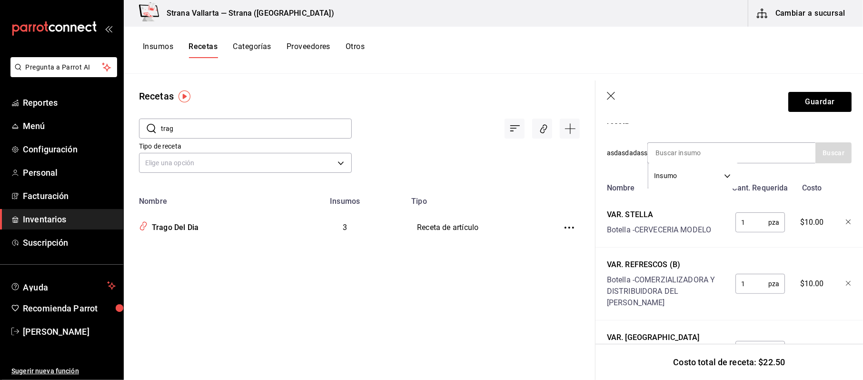
scroll to position [240, 0]
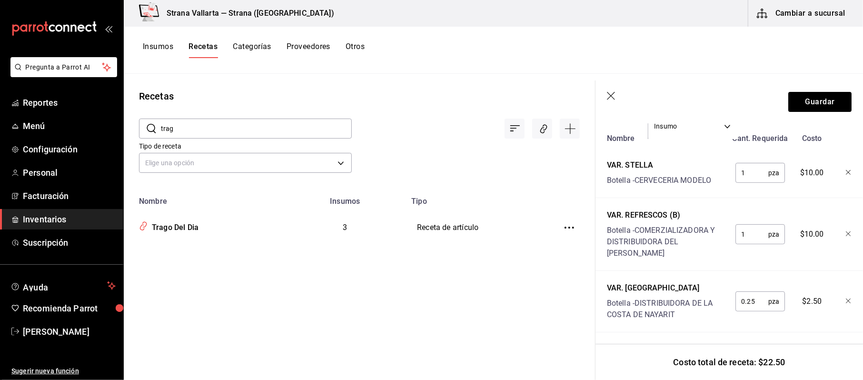
click at [834, 174] on div at bounding box center [841, 171] width 21 height 30
click at [836, 175] on div at bounding box center [841, 171] width 21 height 30
click at [846, 175] on icon "button" at bounding box center [849, 173] width 6 height 6
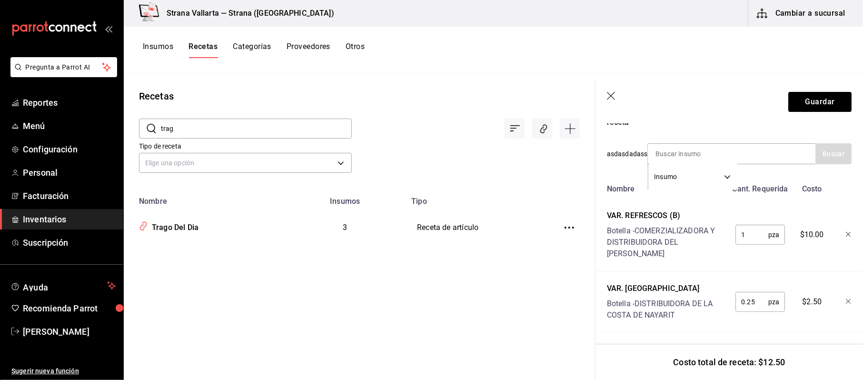
click at [846, 232] on icon "button" at bounding box center [848, 234] width 5 height 5
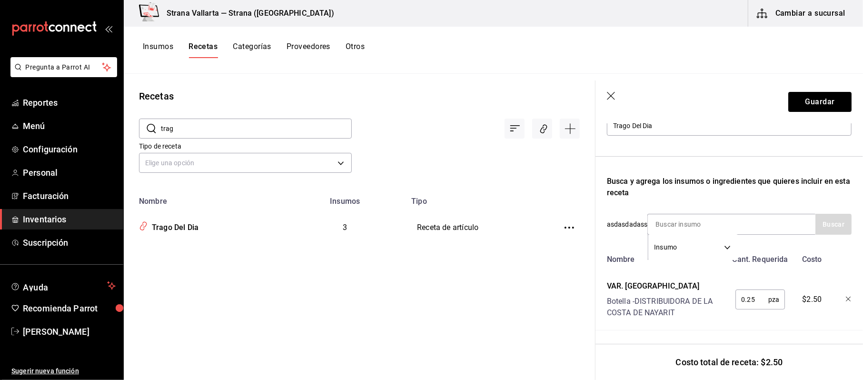
scroll to position [128, 0]
click at [846, 297] on icon "button" at bounding box center [849, 300] width 6 height 6
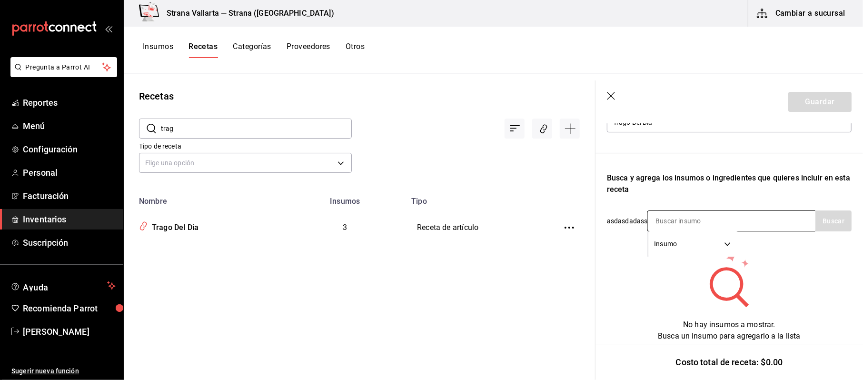
click at [694, 216] on input at bounding box center [695, 221] width 95 height 20
type input "bai"
click at [688, 237] on div "LIC. BAILEYS" at bounding box center [693, 242] width 76 height 11
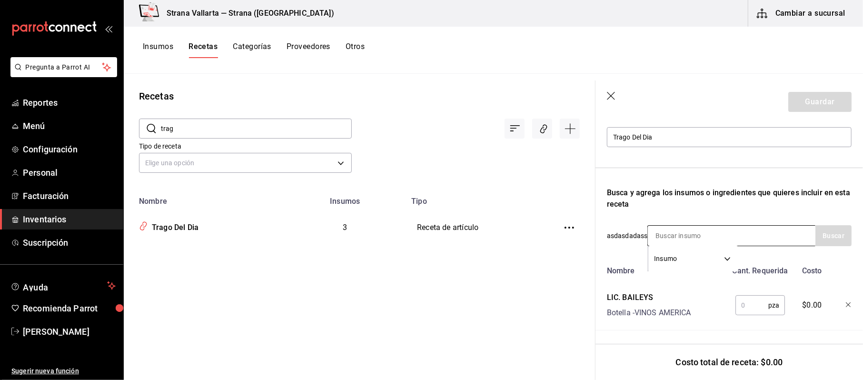
scroll to position [117, 0]
type input "grey"
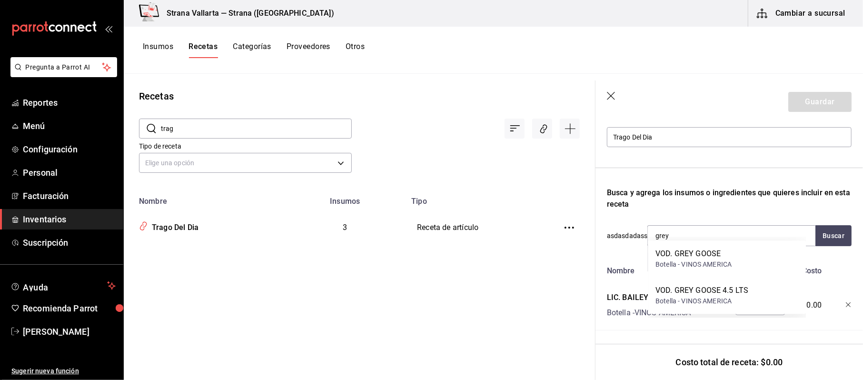
click at [686, 260] on div "Botella - VINOS AMERICA" at bounding box center [693, 264] width 76 height 10
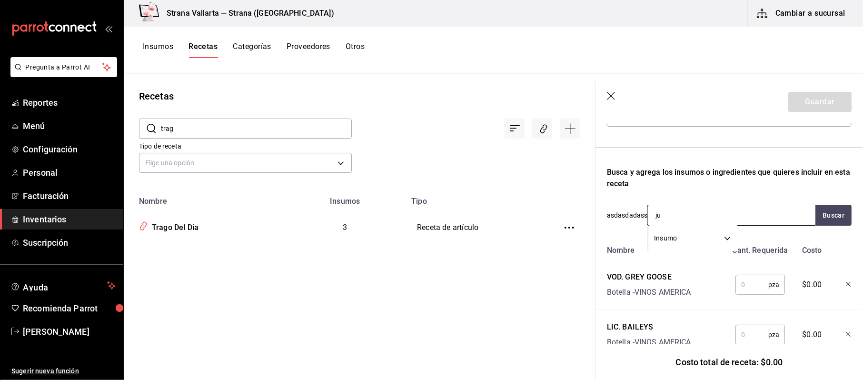
type input "jug"
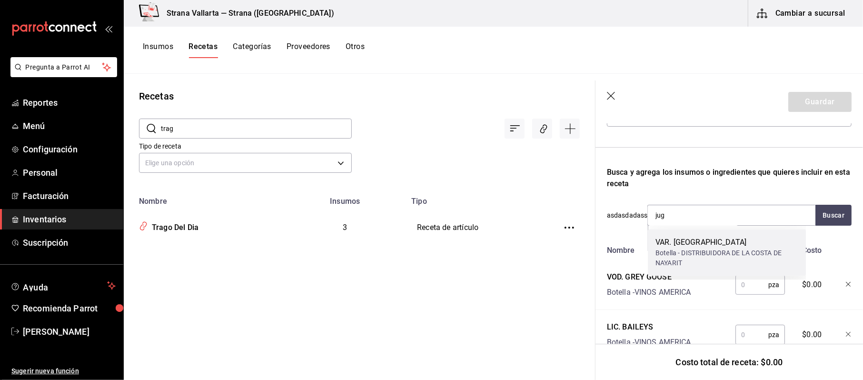
click at [669, 240] on div "VAR. JUGOS" at bounding box center [726, 242] width 143 height 11
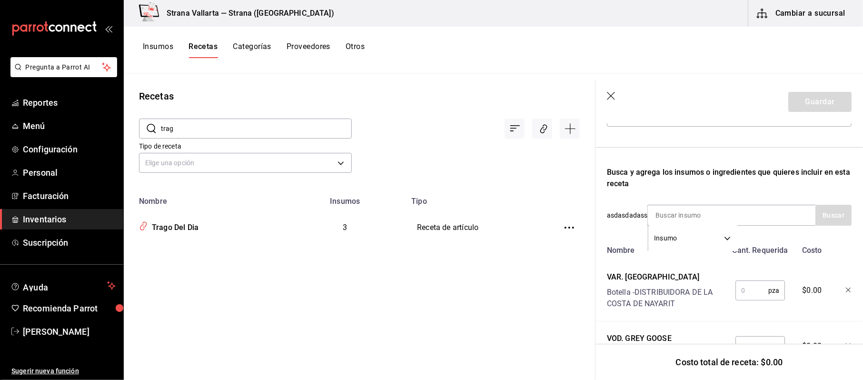
click at [762, 292] on input "text" at bounding box center [751, 290] width 33 height 19
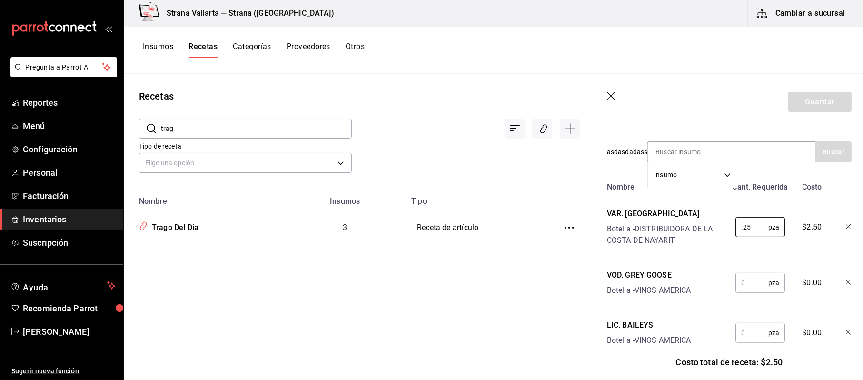
type input "0.25"
click at [749, 285] on input "text" at bounding box center [751, 282] width 33 height 19
type input "1"
click at [739, 332] on input "text" at bounding box center [751, 332] width 33 height 19
type input "1"
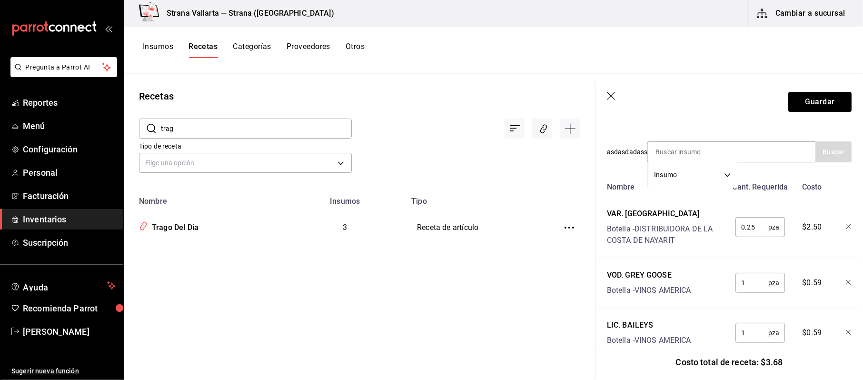
click at [732, 198] on div "Nombre Cant. Requerida Costo VAR. JUGOS Botella - DISTRIBUIDORA DE LA COSTA DE …" at bounding box center [729, 268] width 245 height 180
click at [825, 92] on button "Guardar" at bounding box center [819, 102] width 63 height 20
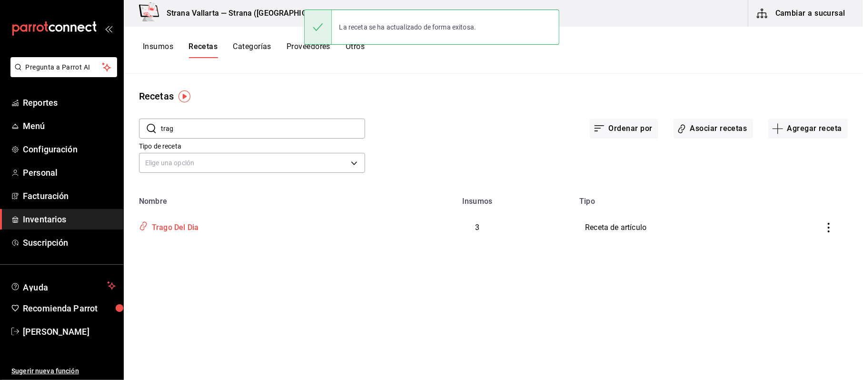
click at [168, 219] on div "Trago Del Dia" at bounding box center [173, 225] width 50 height 15
type input "Trago Del Dia"
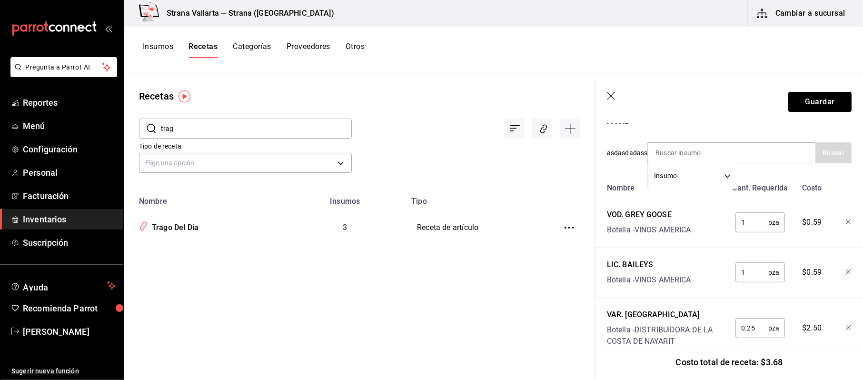
scroll to position [228, 0]
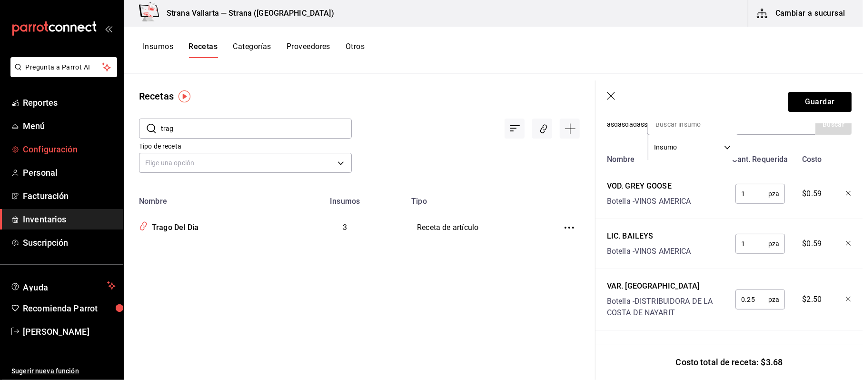
click at [74, 158] on link "Configuración" at bounding box center [61, 149] width 123 height 20
